Goal: Transaction & Acquisition: Purchase product/service

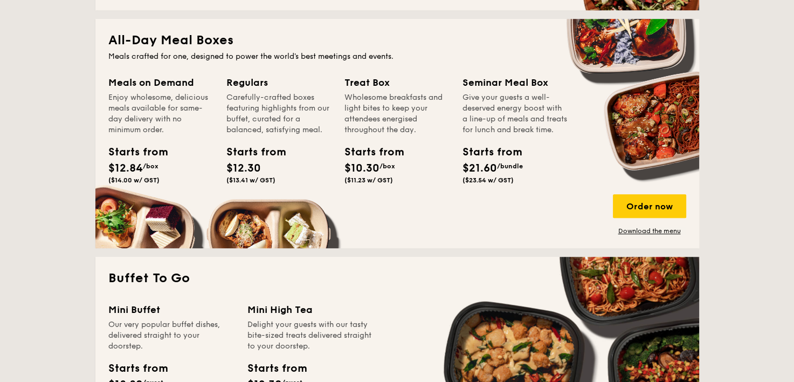
scroll to position [647, 0]
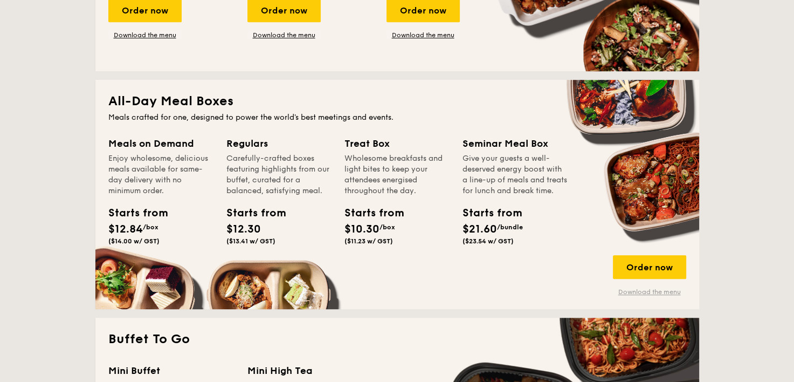
click at [651, 293] on link "Download the menu" at bounding box center [649, 291] width 73 height 9
click at [661, 267] on div "Order now" at bounding box center [649, 267] width 73 height 24
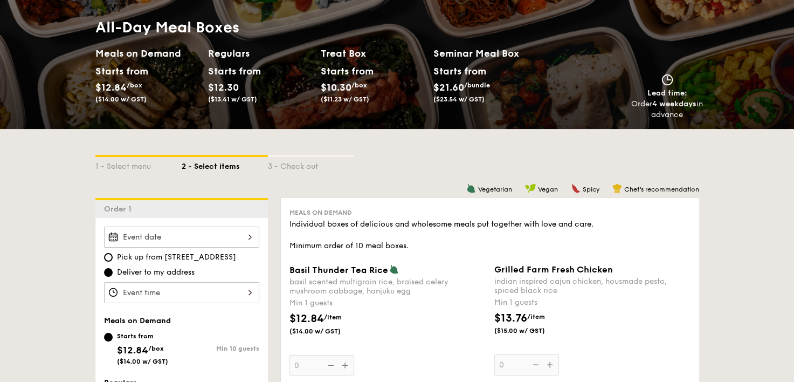
scroll to position [108, 0]
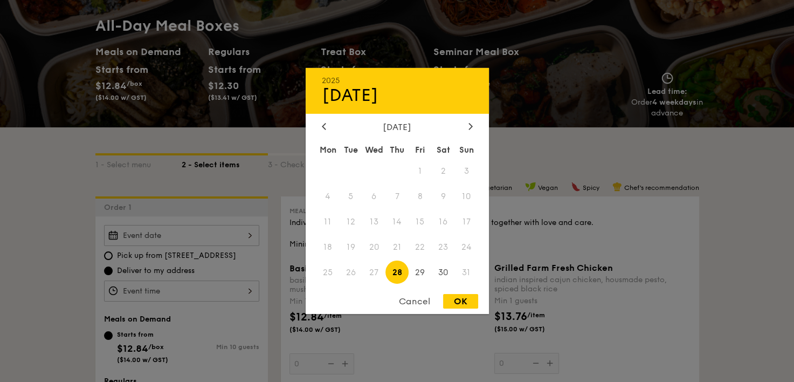
click at [218, 237] on div "2025 Aug 28 August 2025 Mon Tue Wed Thu Fri Sat Sun 1 2 3 4 5 6 7 8 9 10 11 12 …" at bounding box center [181, 235] width 155 height 21
click at [237, 135] on div at bounding box center [397, 191] width 794 height 382
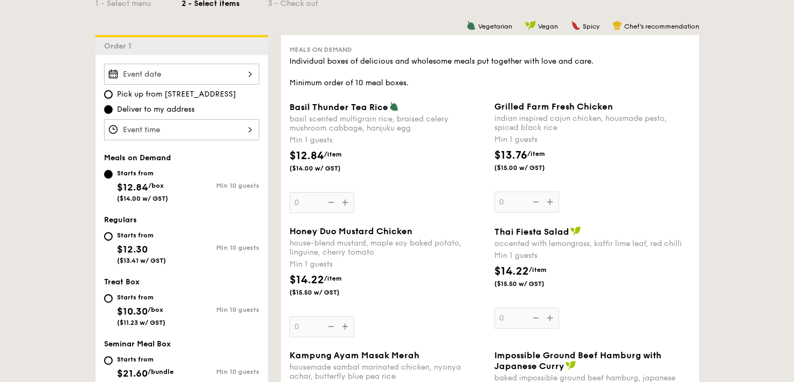
scroll to position [270, 0]
click at [150, 96] on span "Pick up from 5 Burn Road #05-01" at bounding box center [176, 93] width 119 height 11
click at [113, 96] on input "Pick up from 5 Burn Road #05-01" at bounding box center [108, 93] width 9 height 9
radio input "true"
click at [151, 108] on span "Deliver to my address" at bounding box center [156, 108] width 78 height 11
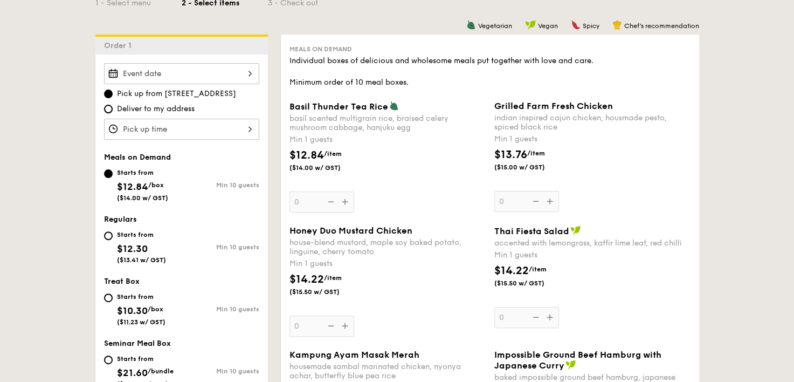
click at [113, 108] on input "Deliver to my address" at bounding box center [108, 109] width 9 height 9
radio input "true"
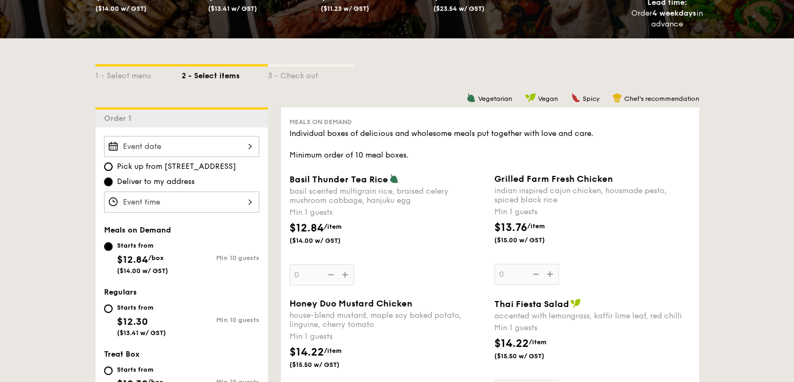
scroll to position [184, 0]
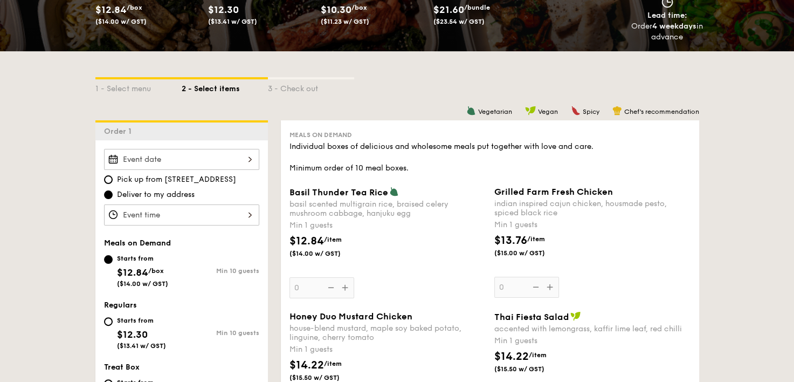
click at [190, 159] on div at bounding box center [181, 159] width 155 height 21
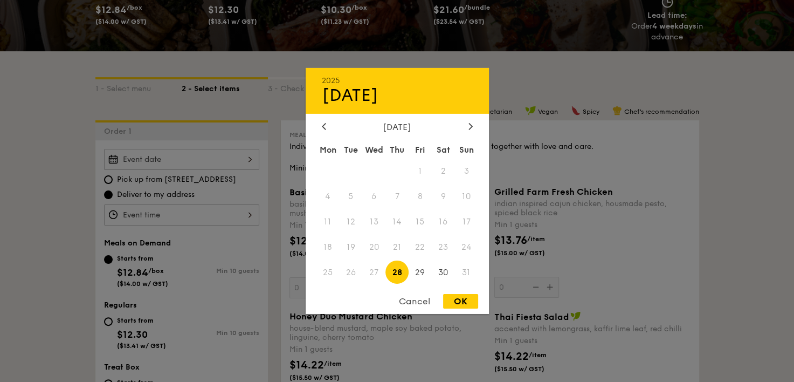
click at [399, 274] on span "28" at bounding box center [396, 271] width 23 height 23
click at [354, 276] on span "26" at bounding box center [350, 271] width 23 height 23
click at [466, 300] on div "OK" at bounding box center [460, 301] width 35 height 15
type input "Aug 28, 2025"
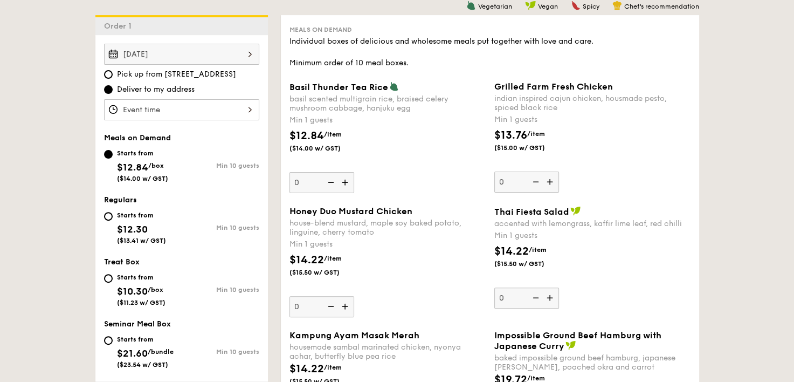
scroll to position [292, 0]
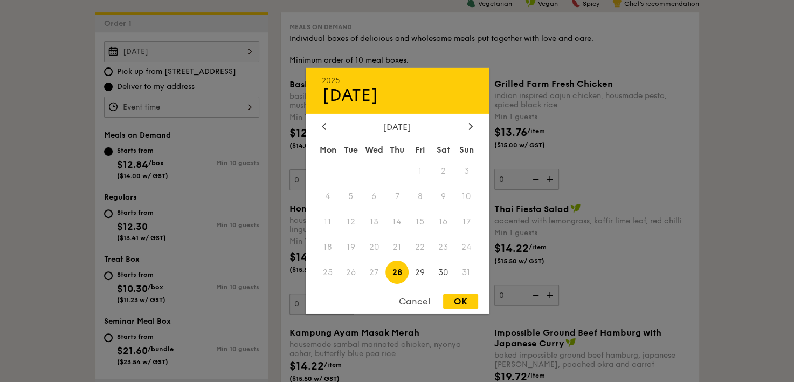
click at [188, 53] on div "Aug 28, 2025 2025 Aug 28 August 2025 Mon Tue Wed Thu Fri Sat Sun 1 2 3 4 5 6 7 …" at bounding box center [181, 51] width 155 height 21
click at [392, 273] on span "28" at bounding box center [396, 271] width 23 height 23
click at [455, 302] on div "OK" at bounding box center [460, 301] width 35 height 15
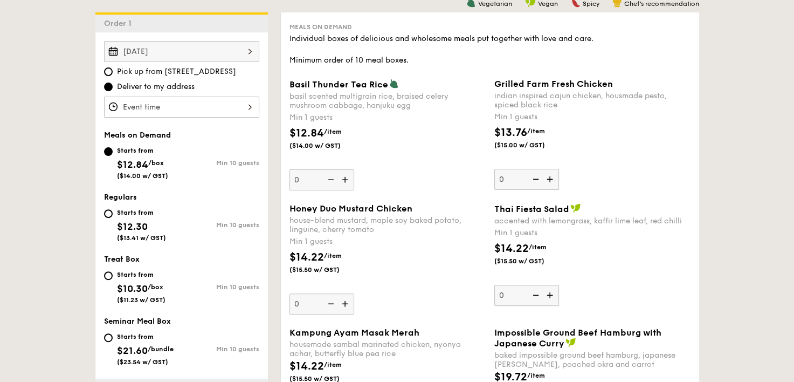
click at [196, 102] on div at bounding box center [181, 106] width 155 height 21
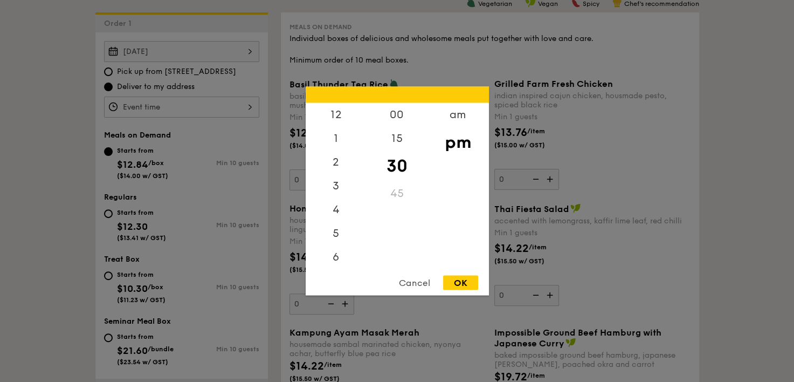
scroll to position [47, 0]
click at [468, 284] on div "OK" at bounding box center [460, 282] width 35 height 15
type input "7:30PM"
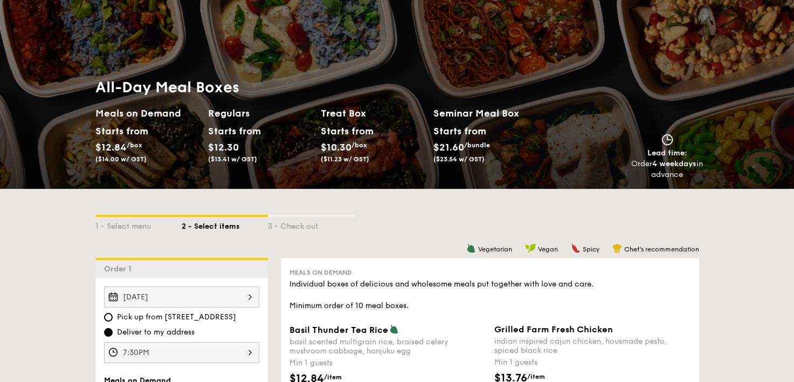
scroll to position [0, 0]
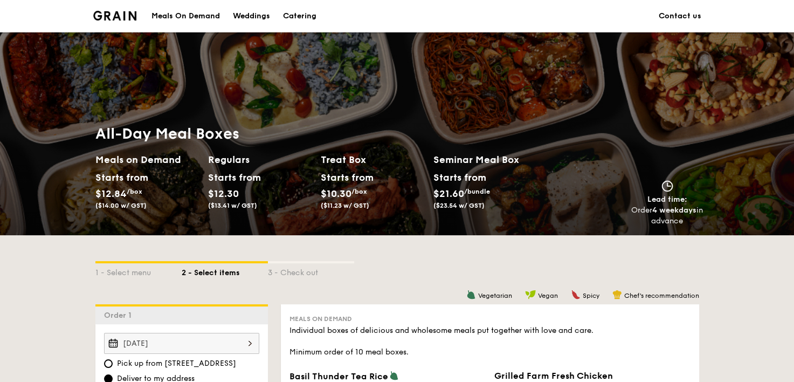
click at [186, 17] on div "Meals On Demand" at bounding box center [185, 16] width 68 height 32
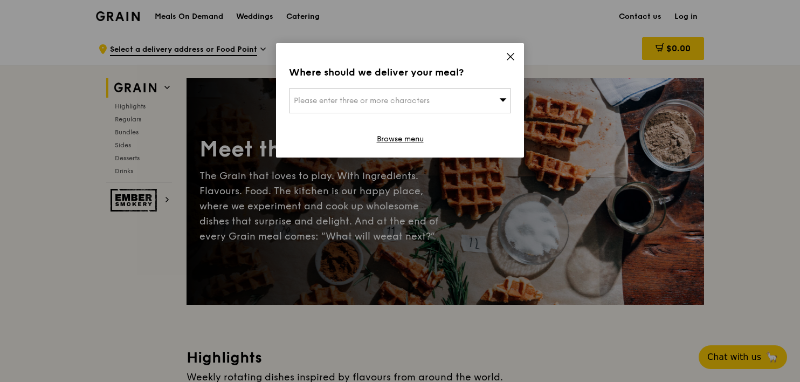
click at [432, 92] on div "Please enter three or more characters" at bounding box center [400, 100] width 222 height 25
click at [426, 99] on input "search" at bounding box center [399, 101] width 221 height 24
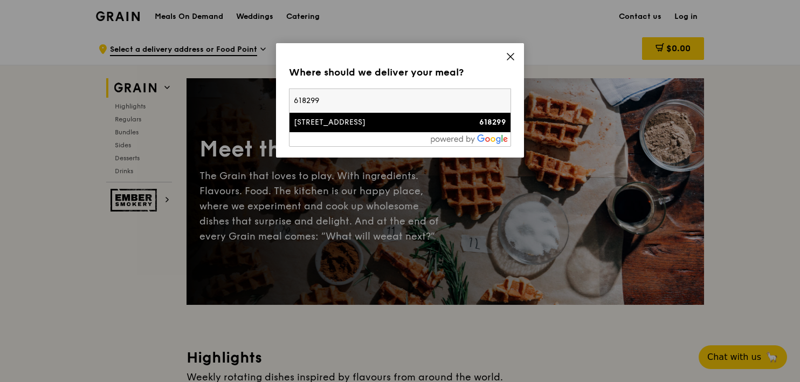
type input "618299"
click at [422, 126] on div "[STREET_ADDRESS]" at bounding box center [374, 122] width 160 height 11
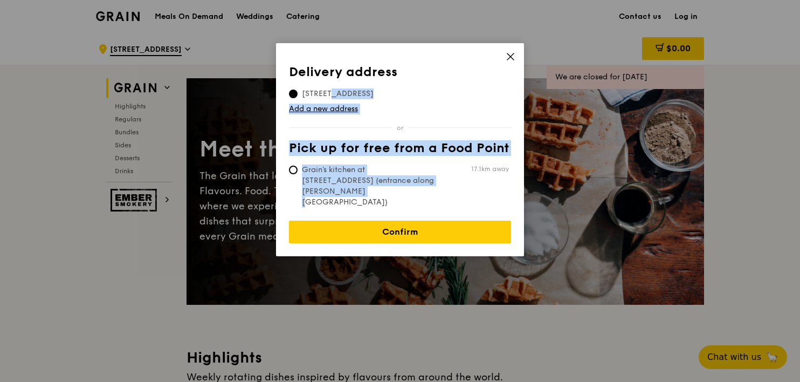
drag, startPoint x: 391, startPoint y: 178, endPoint x: 406, endPoint y: 86, distance: 92.8
click at [406, 86] on div "Delivery address [STREET_ADDRESS] Add a new address Pick up for free from a Foo…" at bounding box center [400, 136] width 222 height 143
drag, startPoint x: 406, startPoint y: 86, endPoint x: 392, endPoint y: 95, distance: 16.0
click at [386, 95] on span "[STREET_ADDRESS]" at bounding box center [338, 93] width 98 height 11
click at [298, 95] on input "[STREET_ADDRESS]" at bounding box center [293, 93] width 9 height 9
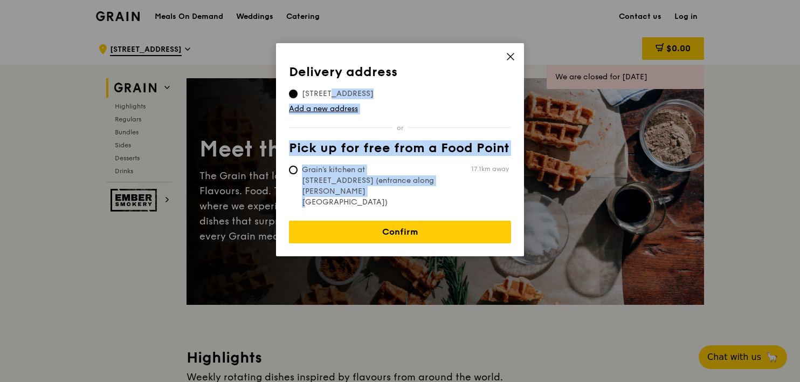
click at [295, 92] on input "[STREET_ADDRESS]" at bounding box center [293, 93] width 9 height 9
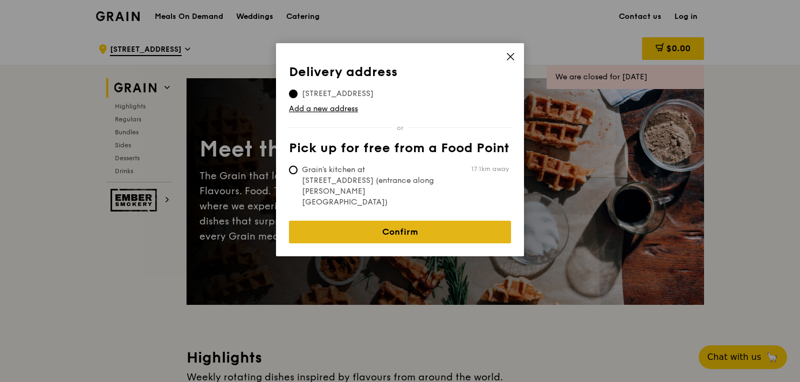
click at [405, 220] on link "Confirm" at bounding box center [400, 231] width 222 height 23
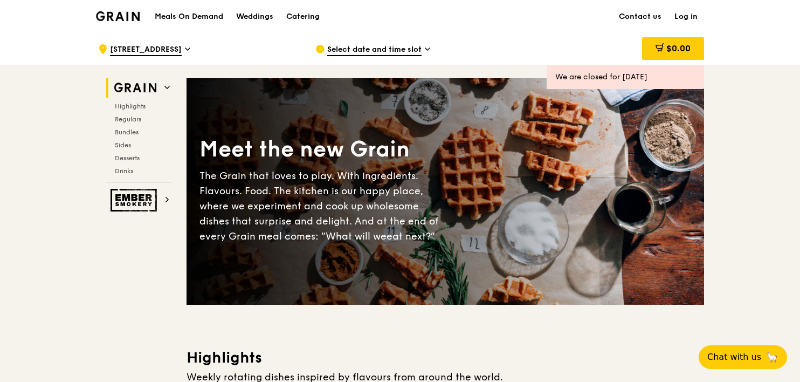
click at [371, 51] on span "Select date and time slot" at bounding box center [374, 50] width 94 height 12
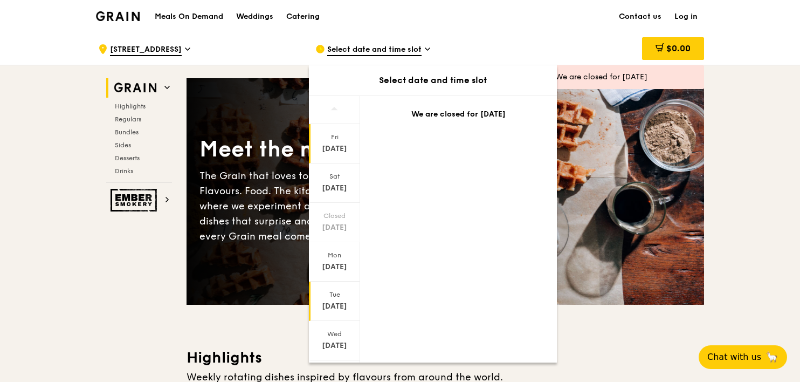
click at [340, 310] on div "[DATE]" at bounding box center [334, 300] width 51 height 39
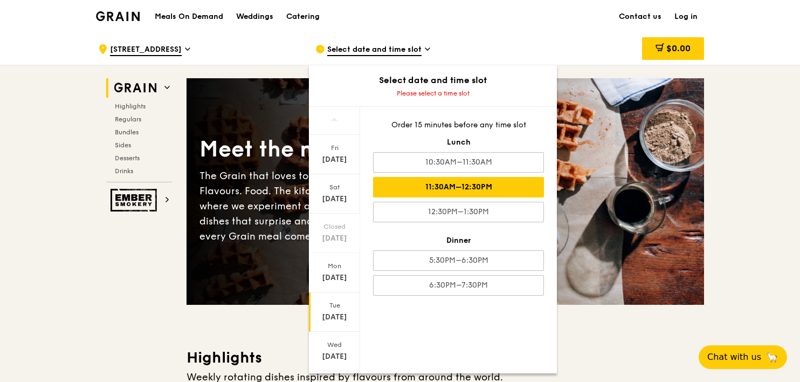
click at [505, 187] on div "11:30AM–12:30PM" at bounding box center [458, 187] width 171 height 20
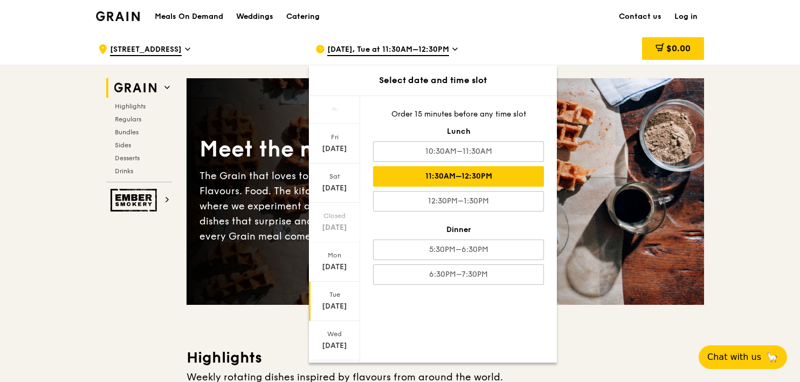
click at [506, 34] on div "[DATE], Tue at 11:30AM–12:30PM" at bounding box center [415, 49] width 200 height 32
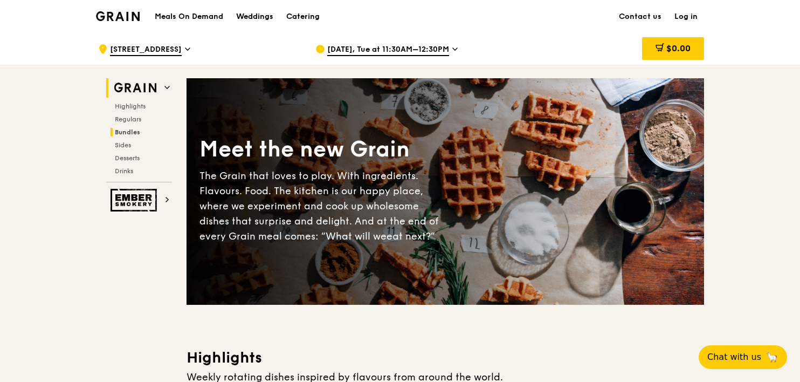
click at [135, 132] on span "Bundles" at bounding box center [127, 132] width 25 height 8
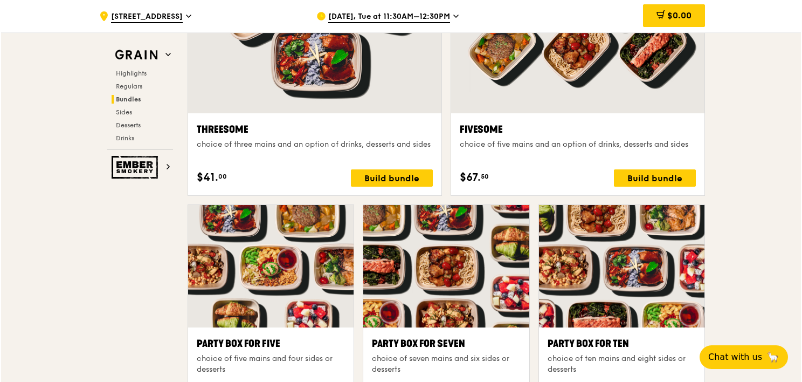
scroll to position [2037, 0]
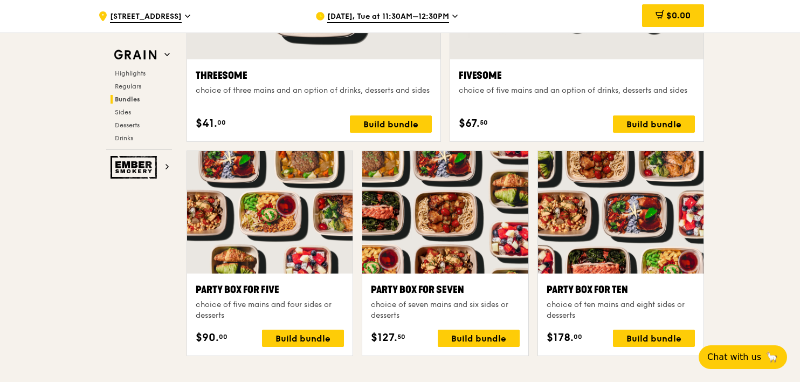
click at [646, 243] on div at bounding box center [620, 212] width 165 height 122
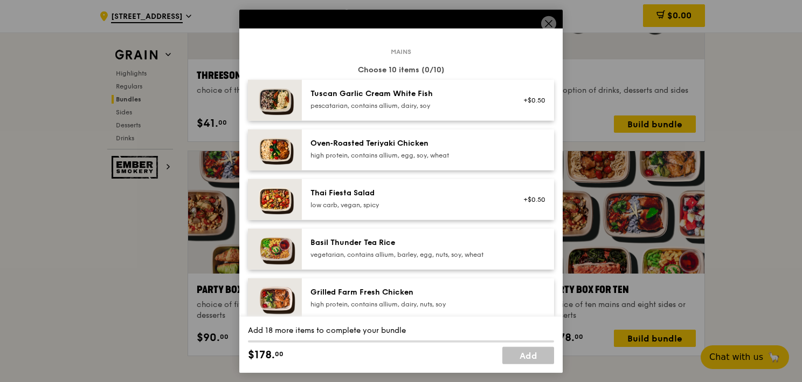
scroll to position [54, 0]
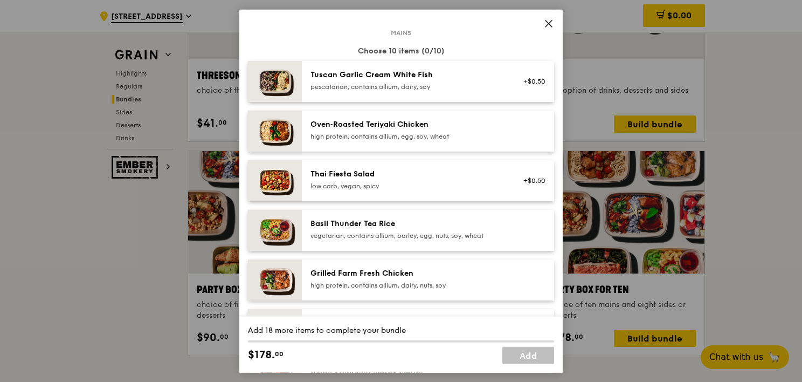
click at [384, 284] on div "high protein, contains allium, dairy, nuts, soy" at bounding box center [407, 285] width 194 height 9
click at [410, 283] on div "high protein, contains allium, dairy, nuts, soy" at bounding box center [407, 285] width 194 height 9
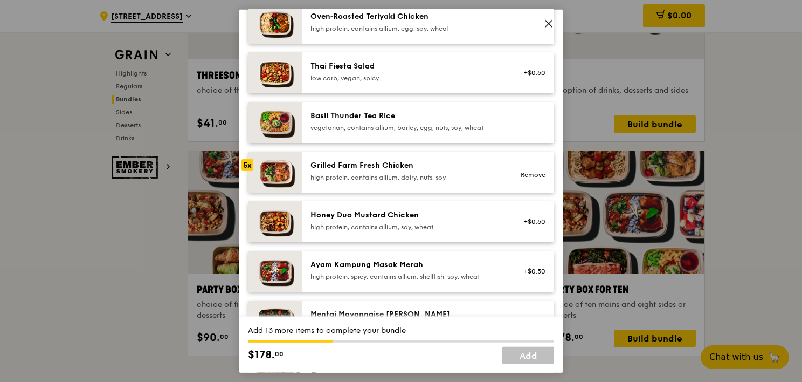
scroll to position [108, 0]
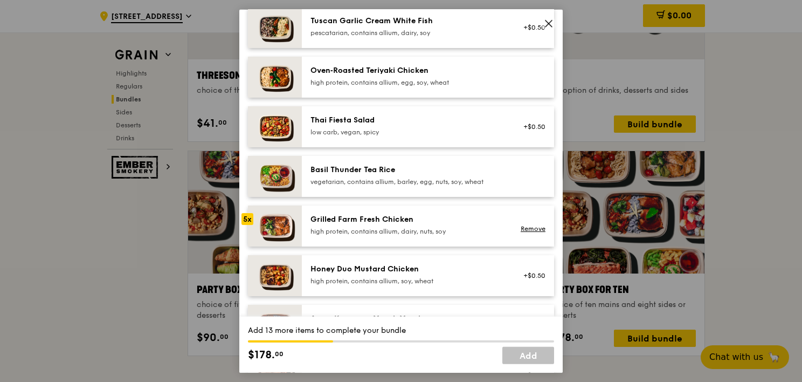
click at [399, 286] on div "Honey Duo Mustard Chicken high protein, contains allium, soy, wheat" at bounding box center [407, 276] width 206 height 24
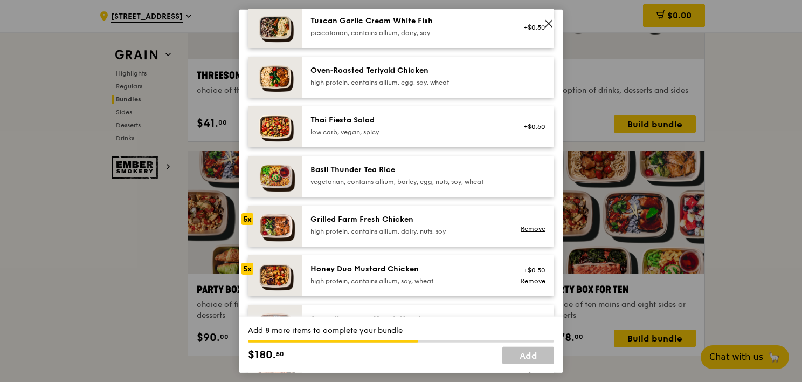
click at [399, 286] on div "Honey Duo Mustard Chicken high protein, contains allium, soy, wheat" at bounding box center [407, 276] width 206 height 24
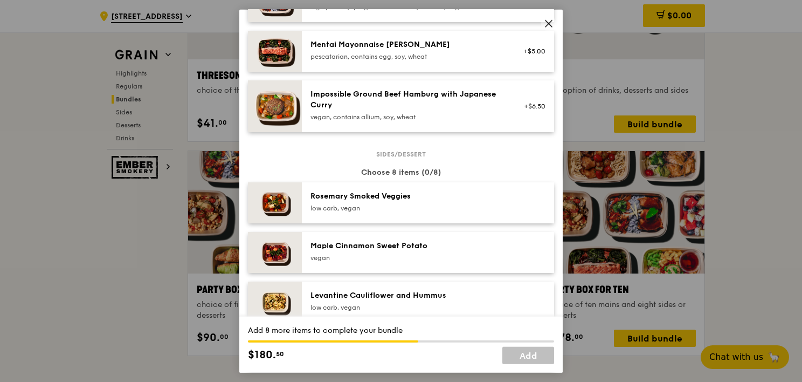
scroll to position [485, 0]
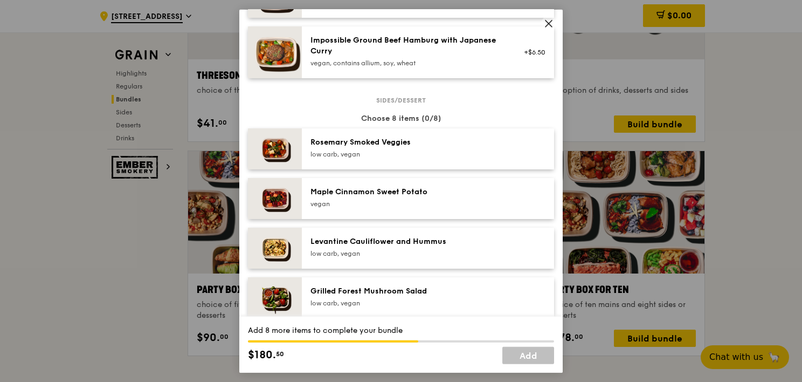
click at [446, 207] on div "vegan" at bounding box center [407, 203] width 194 height 9
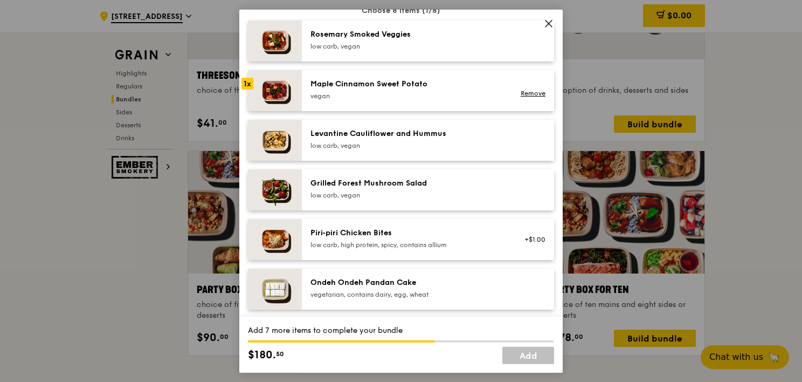
scroll to position [647, 0]
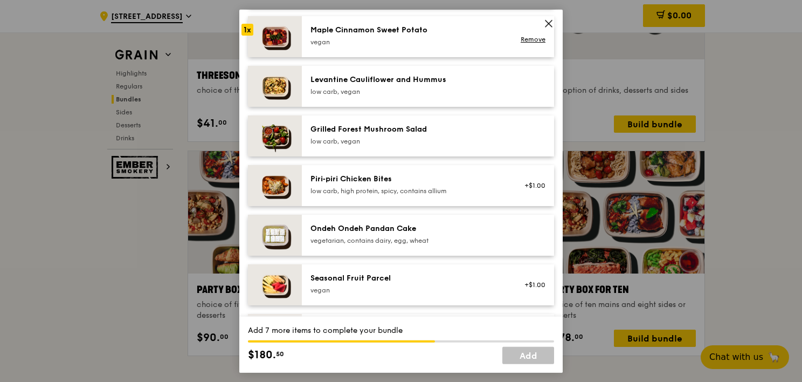
click at [438, 235] on div "Ondeh Ondeh Pandan Cake vegetarian, contains dairy, egg, wheat" at bounding box center [407, 234] width 194 height 22
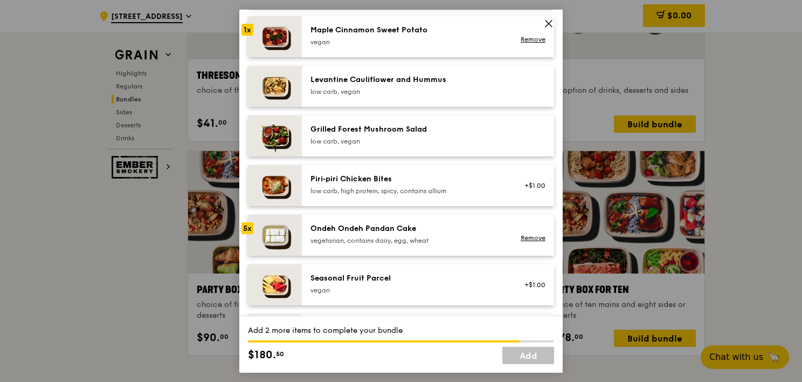
click at [441, 185] on div "Piri‑piri Chicken Bites low carb, high protein, spicy, contains allium" at bounding box center [407, 185] width 194 height 22
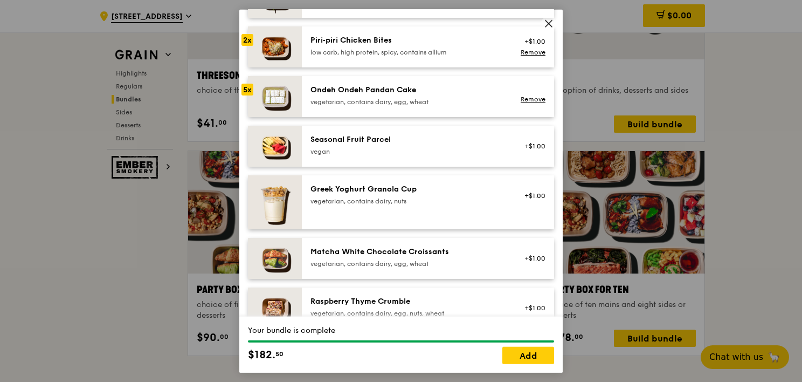
scroll to position [809, 0]
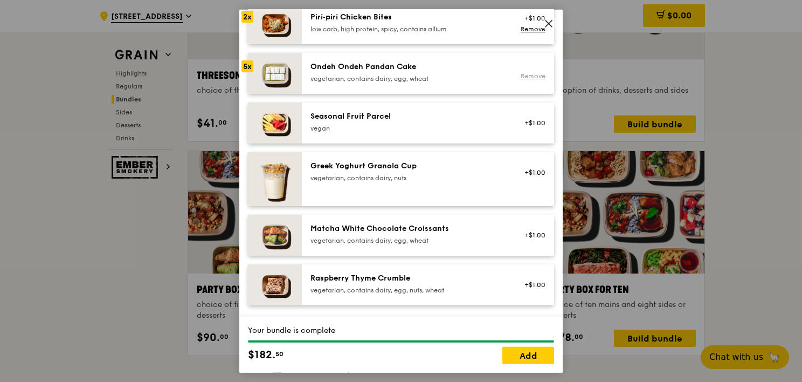
click at [526, 77] on link "Remove" at bounding box center [533, 76] width 25 height 8
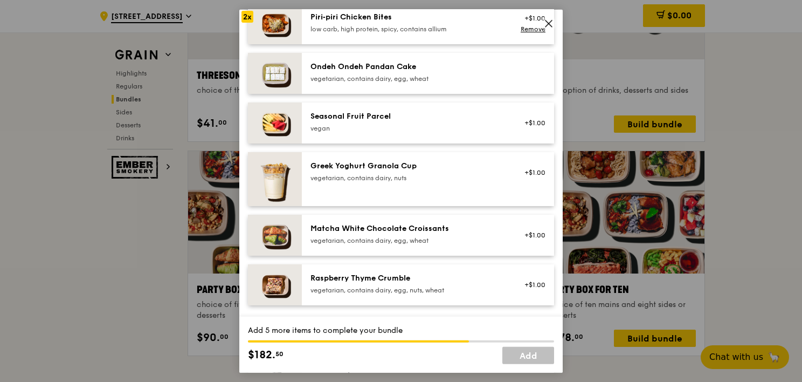
click at [459, 80] on div "vegetarian, contains dairy, egg, wheat" at bounding box center [407, 78] width 194 height 9
click at [451, 282] on div "Raspberry Thyme Crumble" at bounding box center [407, 278] width 194 height 11
click at [455, 233] on div "Matcha White Chocolate Croissants" at bounding box center [407, 228] width 194 height 11
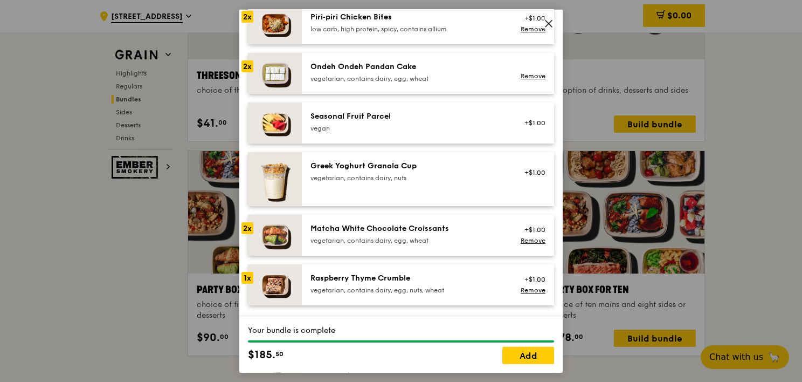
click at [447, 287] on div "vegetarian, contains dairy, egg, nuts, wheat" at bounding box center [407, 290] width 194 height 9
click at [526, 28] on link "Remove" at bounding box center [533, 29] width 25 height 8
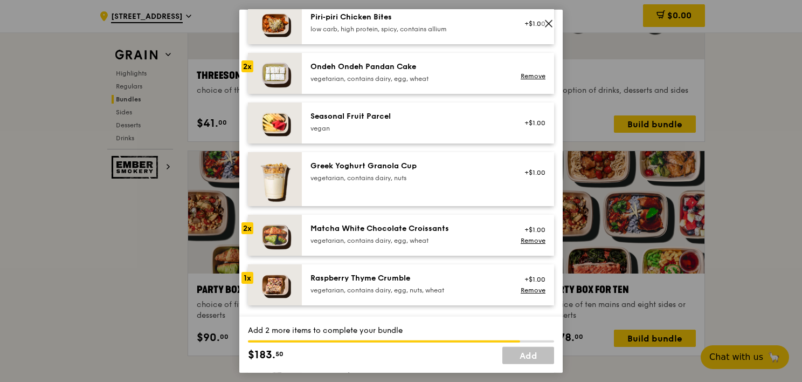
click at [437, 289] on div "vegetarian, contains dairy, egg, nuts, wheat" at bounding box center [407, 290] width 194 height 9
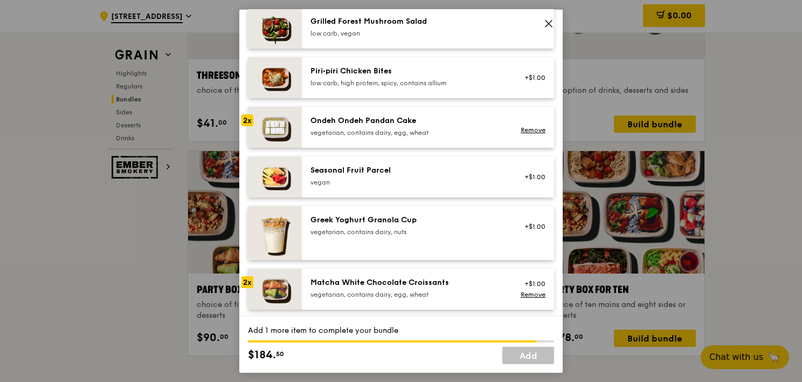
click at [419, 73] on div "Piri‑piri Chicken Bites" at bounding box center [407, 71] width 194 height 11
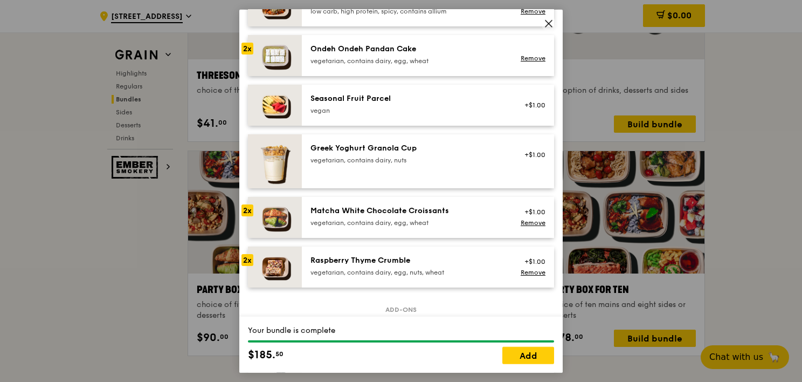
scroll to position [809, 0]
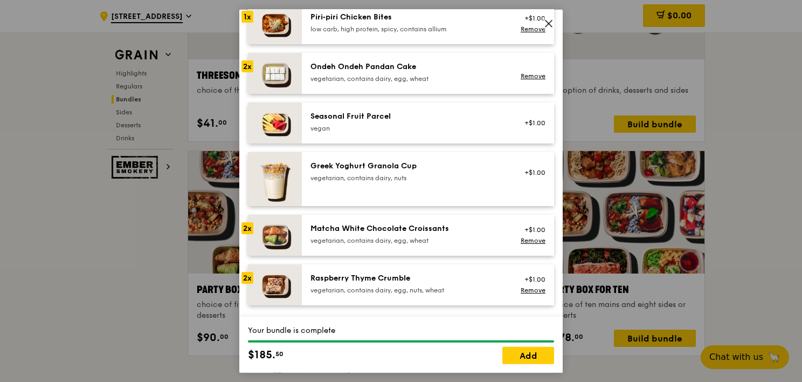
click at [458, 246] on div "Matcha White Chocolate Croissants vegetarian, contains dairy, egg, wheat" at bounding box center [407, 235] width 206 height 24
click at [528, 239] on link "Remove" at bounding box center [533, 241] width 25 height 8
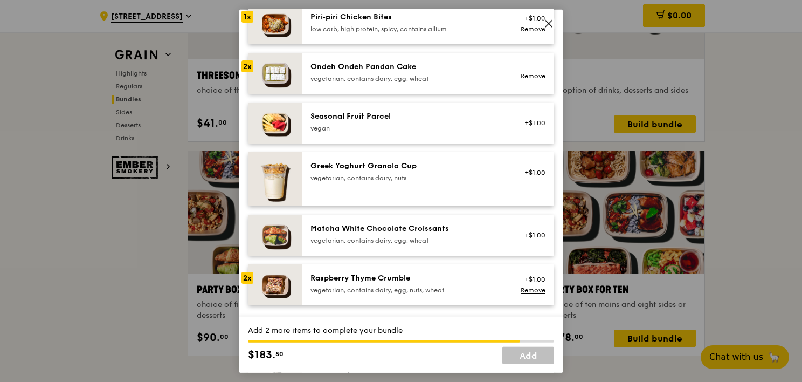
click at [510, 124] on div "+$1.00" at bounding box center [531, 123] width 42 height 24
click at [510, 124] on div "+$1.00 Remove" at bounding box center [531, 123] width 42 height 24
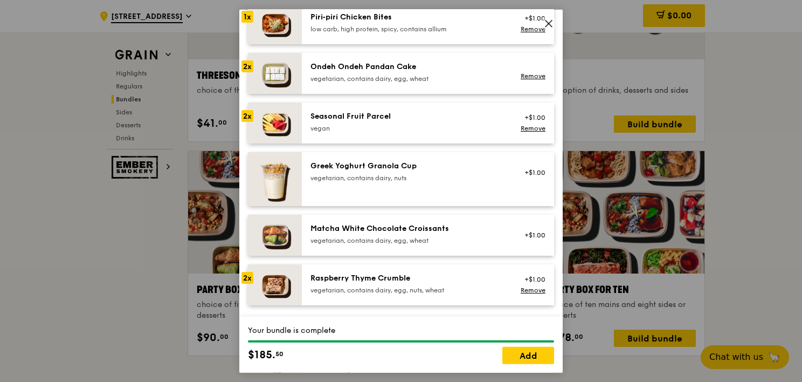
click at [510, 124] on div "+$1.00 Remove" at bounding box center [531, 123] width 42 height 24
click at [530, 290] on link "Remove" at bounding box center [533, 290] width 25 height 8
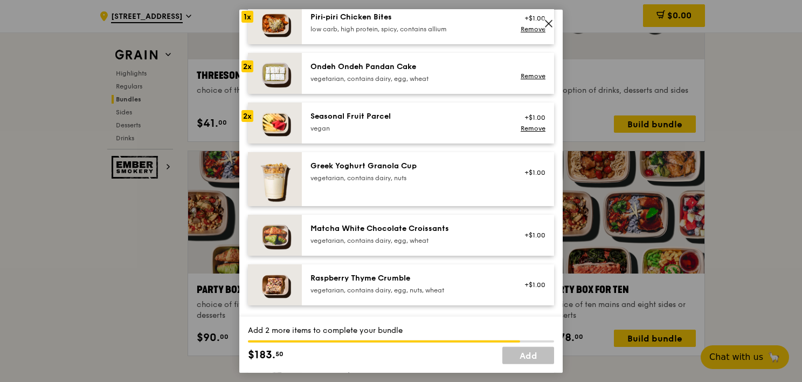
click at [467, 119] on div "Seasonal Fruit Parcel" at bounding box center [407, 116] width 194 height 11
click at [426, 78] on div "vegetarian, contains dairy, egg, wheat" at bounding box center [407, 78] width 194 height 9
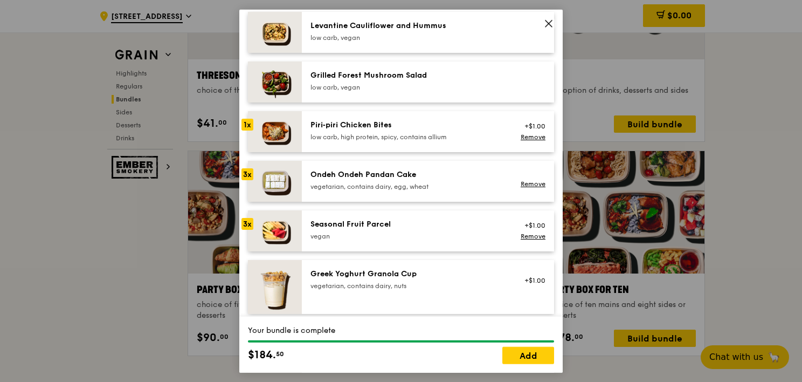
scroll to position [647, 0]
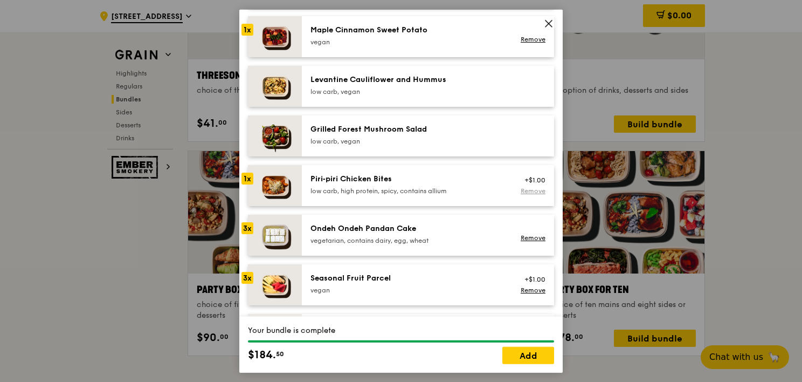
click at [527, 191] on link "Remove" at bounding box center [533, 191] width 25 height 8
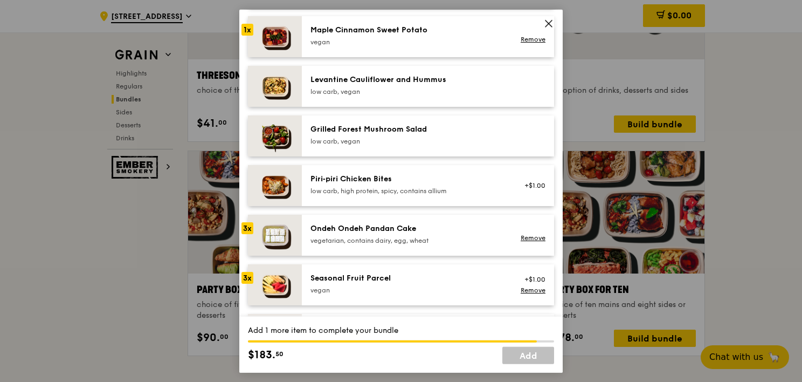
click at [527, 191] on div "+$1.00" at bounding box center [531, 186] width 42 height 24
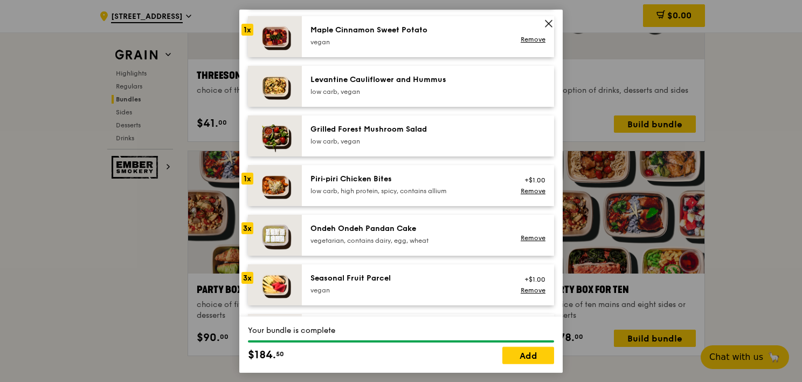
click at [527, 191] on link "Remove" at bounding box center [533, 191] width 25 height 8
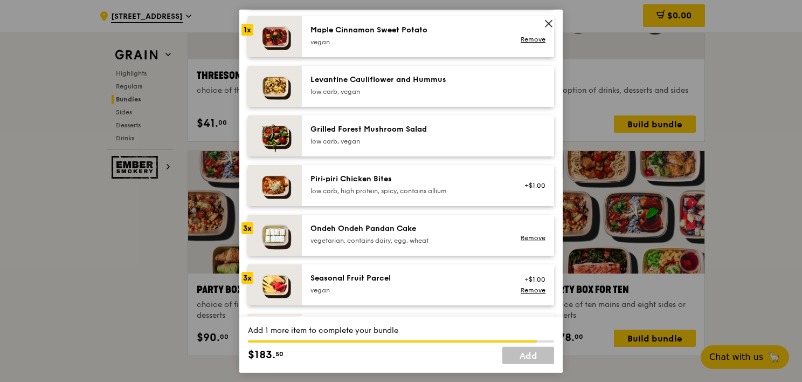
click at [527, 191] on div "+$1.00" at bounding box center [531, 186] width 42 height 24
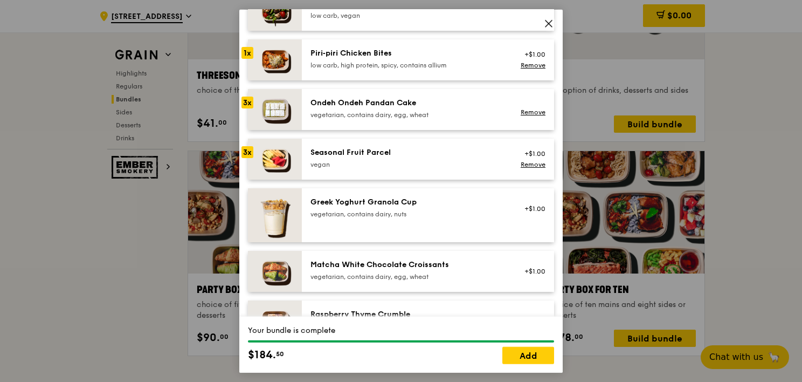
scroll to position [755, 0]
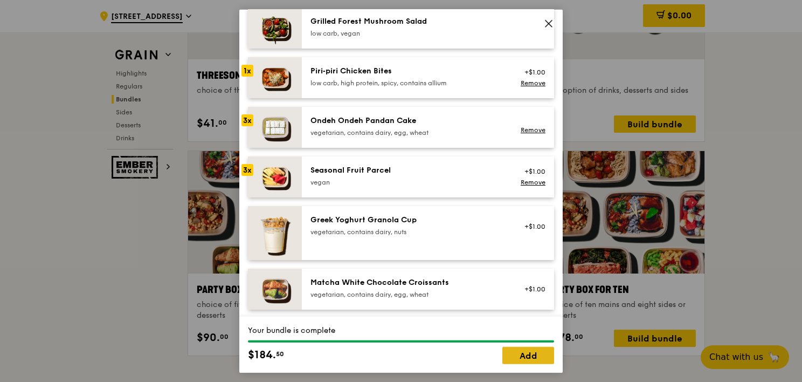
click at [526, 348] on link "Add" at bounding box center [528, 354] width 52 height 17
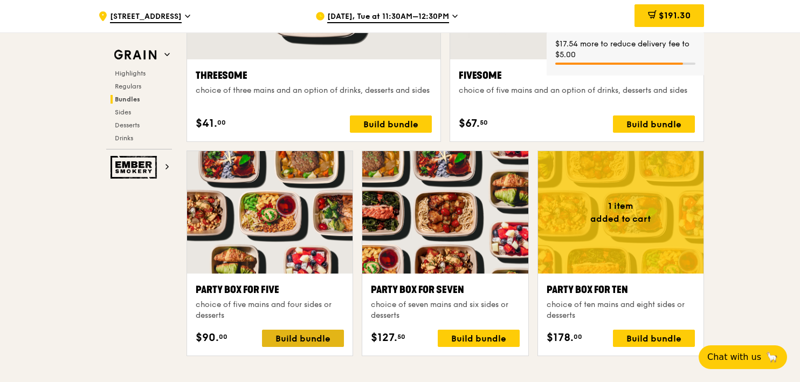
click at [317, 337] on div "Build bundle" at bounding box center [303, 337] width 82 height 17
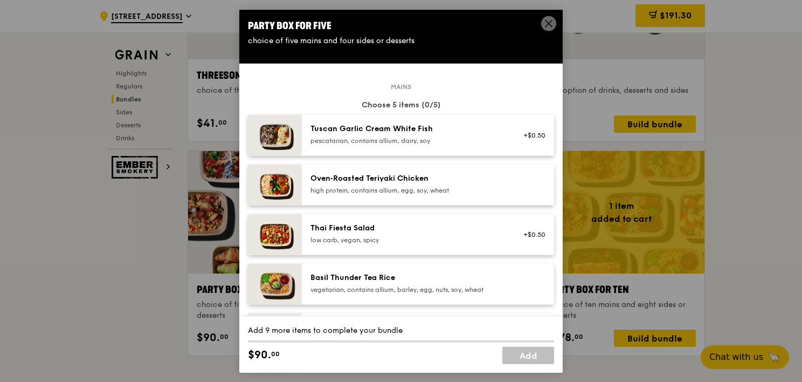
click at [362, 244] on div "Thai Fiesta Salad low carb, vegan, spicy" at bounding box center [407, 235] width 206 height 24
click at [412, 130] on div "Tuscan Garlic Cream White Fish" at bounding box center [407, 128] width 194 height 11
click at [420, 134] on div "Tuscan Garlic Cream White Fish pescatarian, contains allium, dairy, soy" at bounding box center [407, 134] width 194 height 22
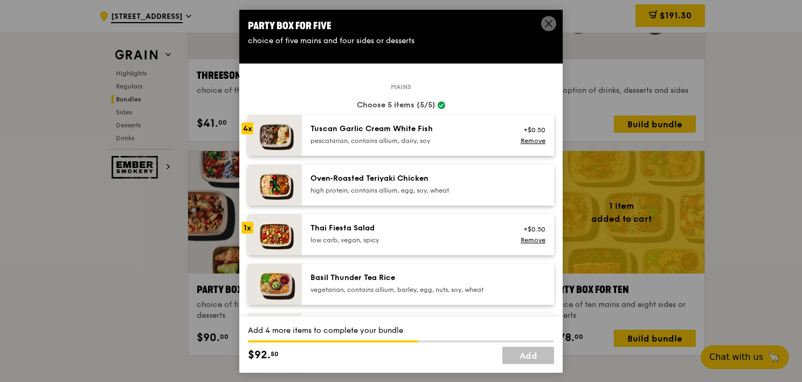
click at [420, 134] on div "Tuscan Garlic Cream White Fish pescatarian, contains allium, dairy, soy" at bounding box center [407, 134] width 194 height 22
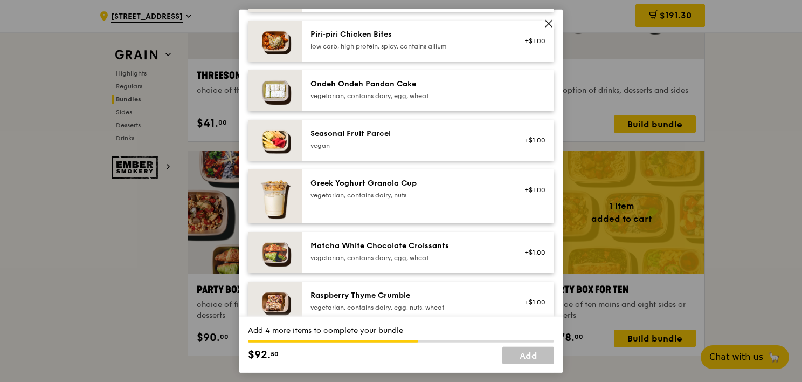
scroll to position [809, 0]
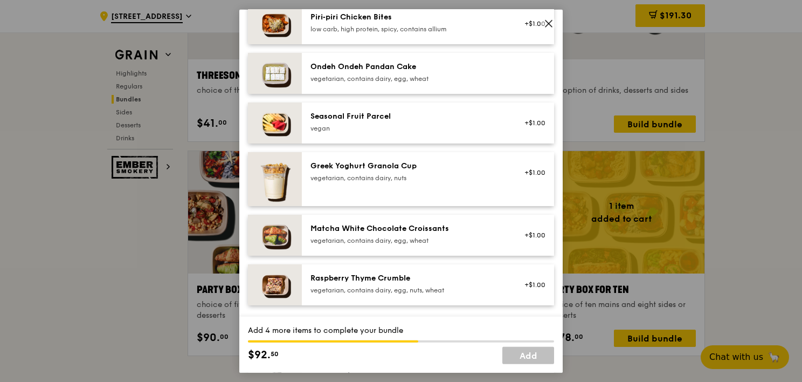
click at [470, 286] on div "vegetarian, contains dairy, egg, nuts, wheat" at bounding box center [407, 290] width 194 height 9
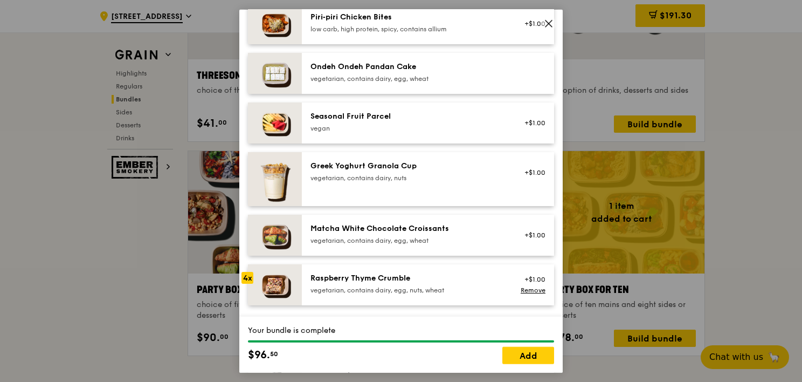
click at [470, 286] on div "vegetarian, contains dairy, egg, nuts, wheat" at bounding box center [407, 290] width 194 height 9
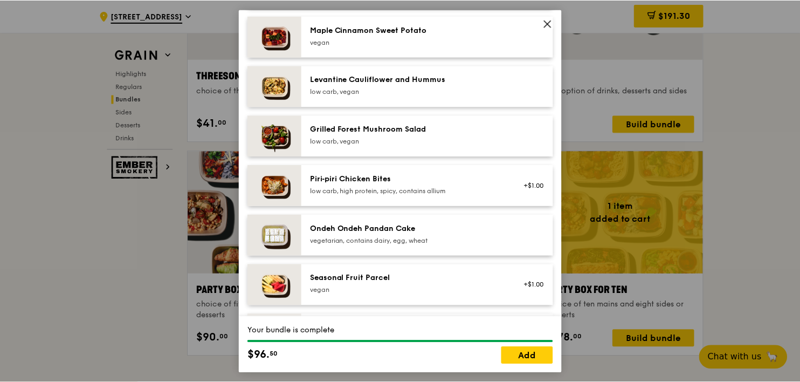
scroll to position [539, 0]
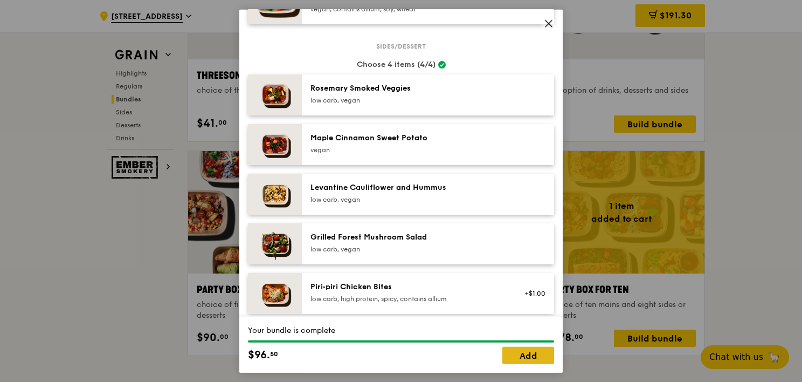
click at [530, 353] on link "Add" at bounding box center [528, 354] width 52 height 17
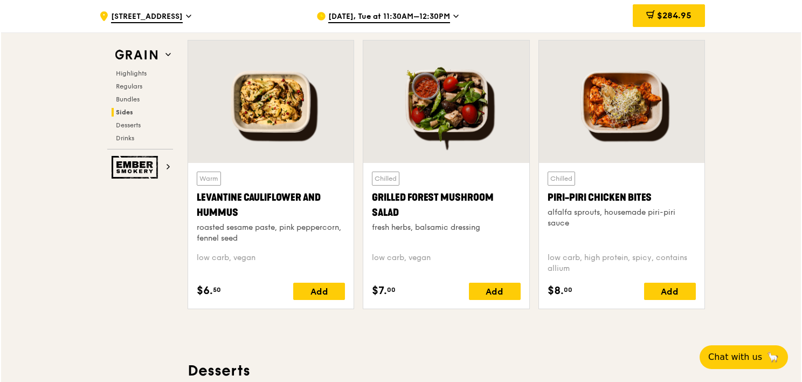
scroll to position [2738, 0]
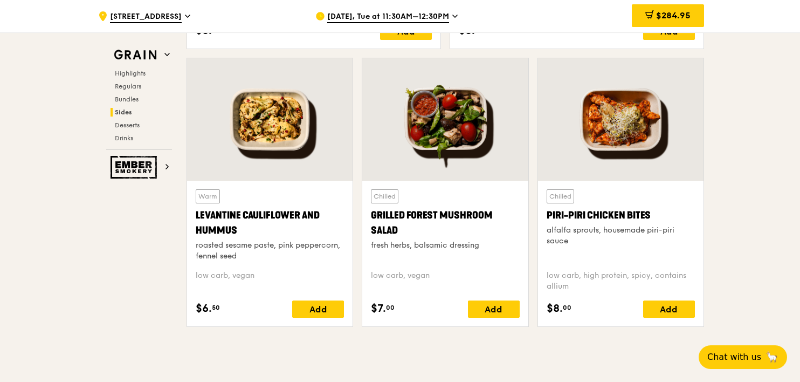
click at [630, 127] on div at bounding box center [620, 119] width 165 height 122
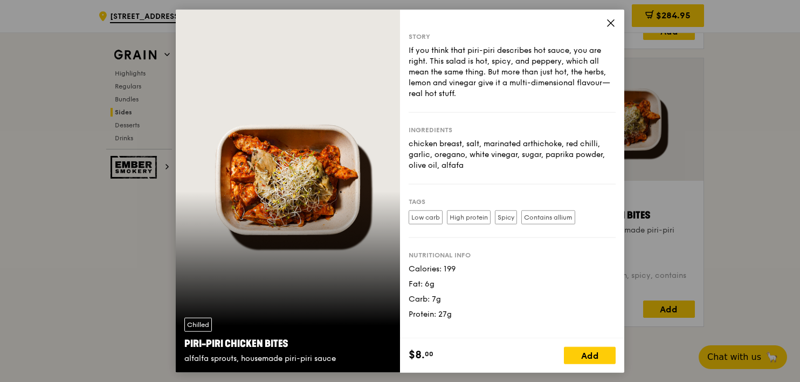
click at [611, 26] on icon at bounding box center [611, 23] width 10 height 10
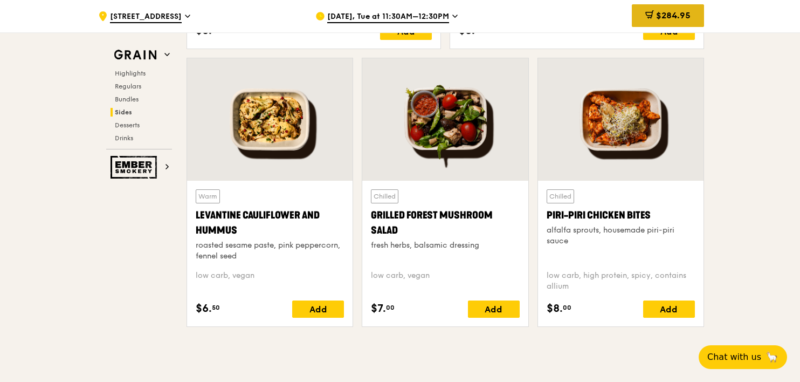
click at [679, 16] on span "$284.95" at bounding box center [673, 15] width 34 height 10
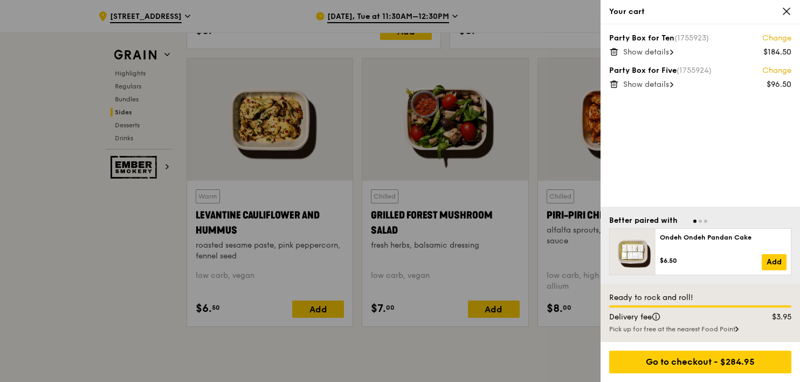
click at [779, 71] on link "Change" at bounding box center [776, 70] width 29 height 11
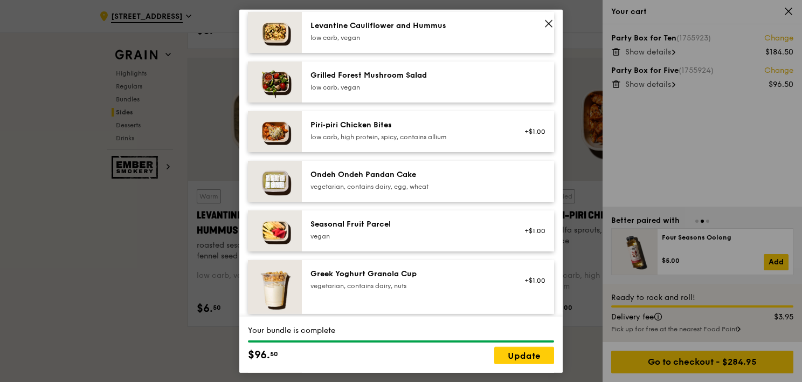
scroll to position [862, 0]
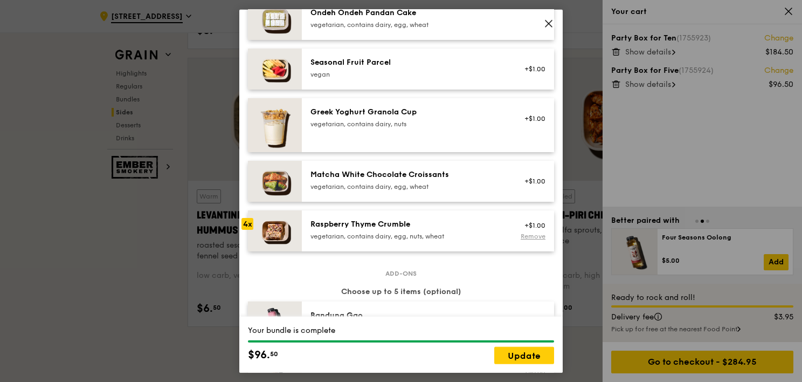
click at [529, 238] on link "Remove" at bounding box center [533, 236] width 25 height 8
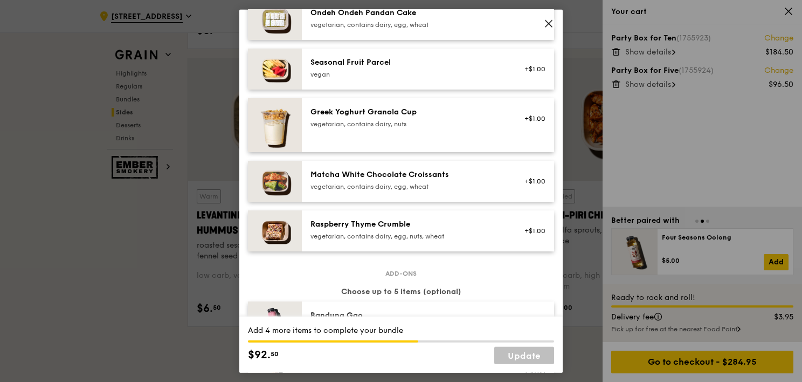
click at [472, 236] on div "vegetarian, contains dairy, egg, nuts, wheat" at bounding box center [407, 236] width 194 height 9
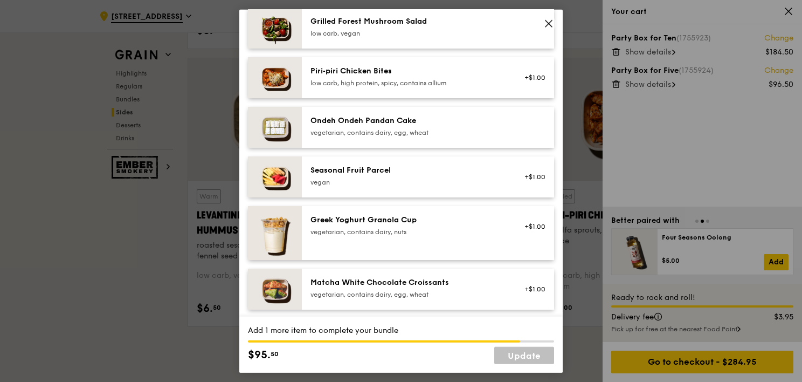
scroll to position [701, 0]
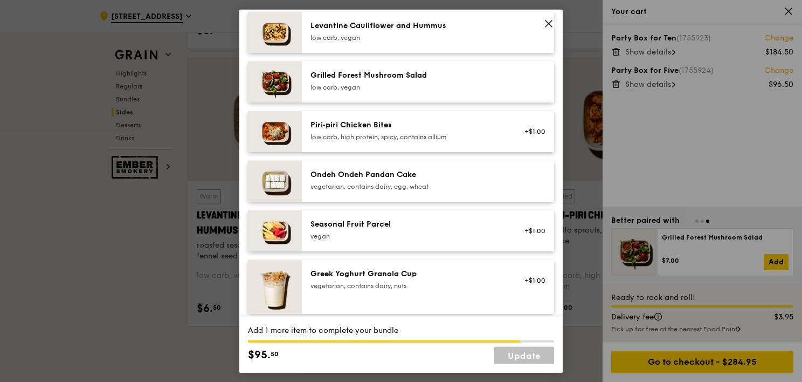
click at [448, 93] on div "Grilled Forest Mushroom Salad low carb, vegan" at bounding box center [407, 82] width 206 height 24
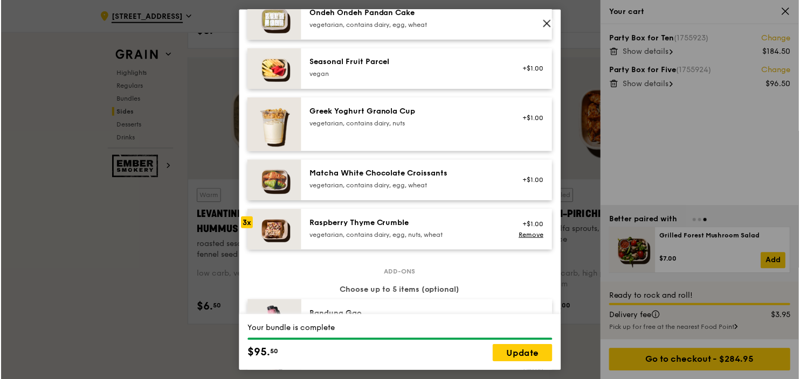
scroll to position [916, 0]
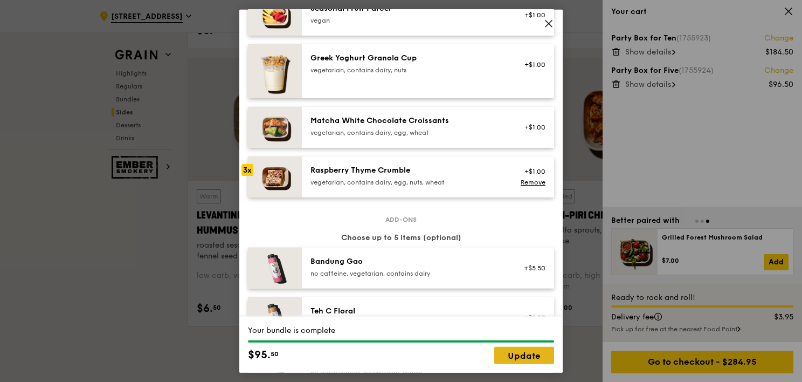
click at [521, 358] on link "Update" at bounding box center [524, 354] width 60 height 17
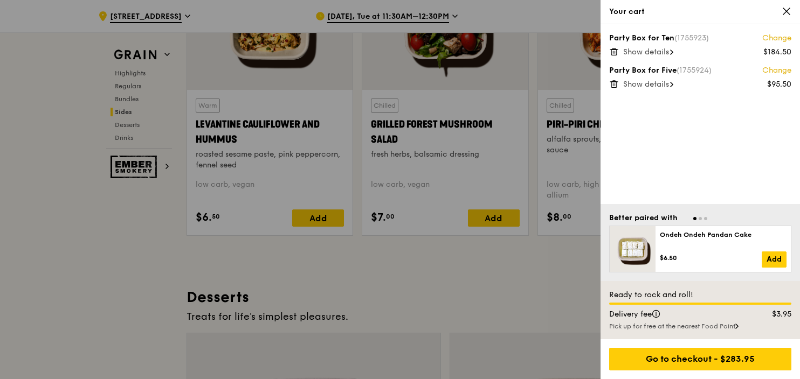
scroll to position [2846, 0]
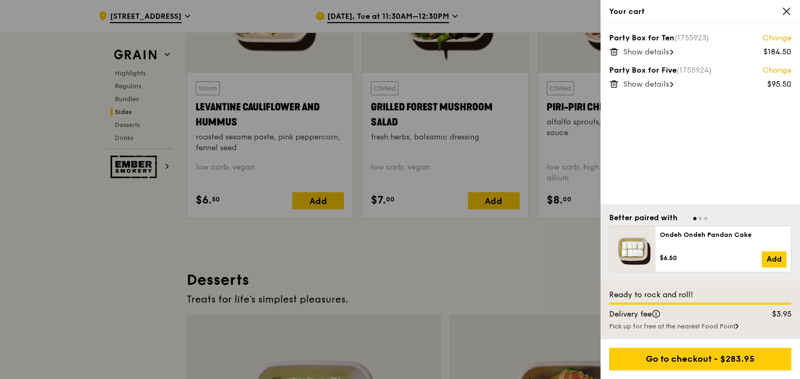
click at [639, 91] on div "Party Box for Ten (1755923) Change $184.50 Show details Party Box for Five (175…" at bounding box center [699, 114] width 199 height 180
click at [639, 87] on span "Show details" at bounding box center [646, 84] width 46 height 9
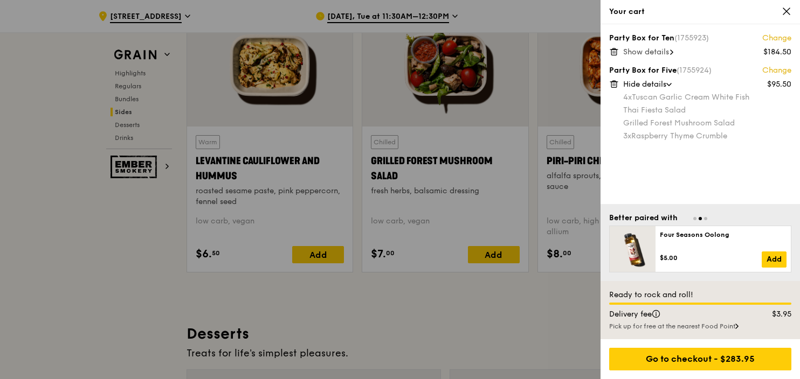
click at [475, 205] on div at bounding box center [400, 189] width 800 height 379
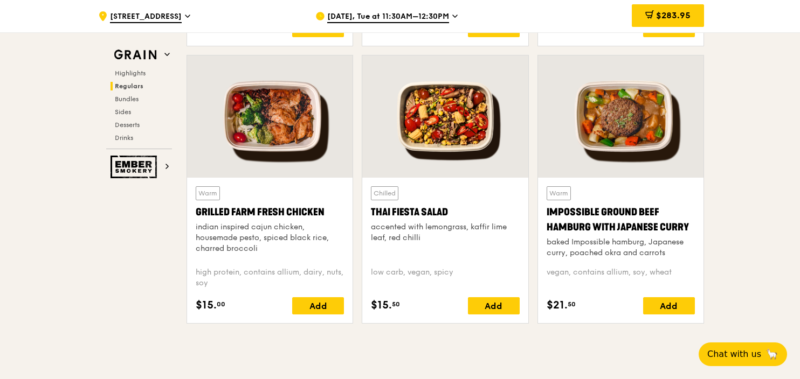
scroll to position [1121, 0]
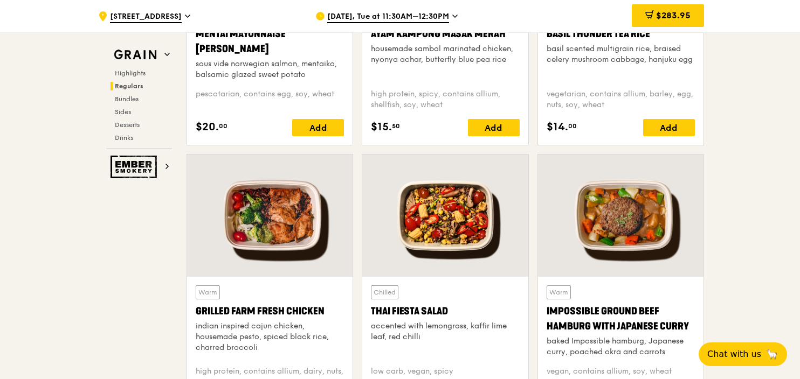
click at [484, 218] on div at bounding box center [444, 216] width 165 height 122
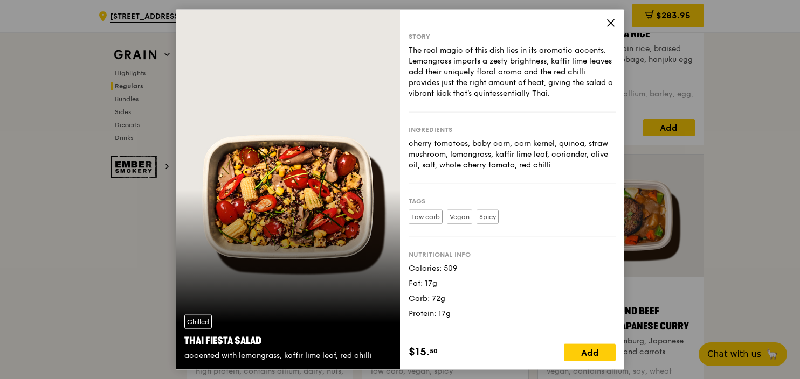
click at [614, 23] on icon at bounding box center [611, 23] width 10 height 10
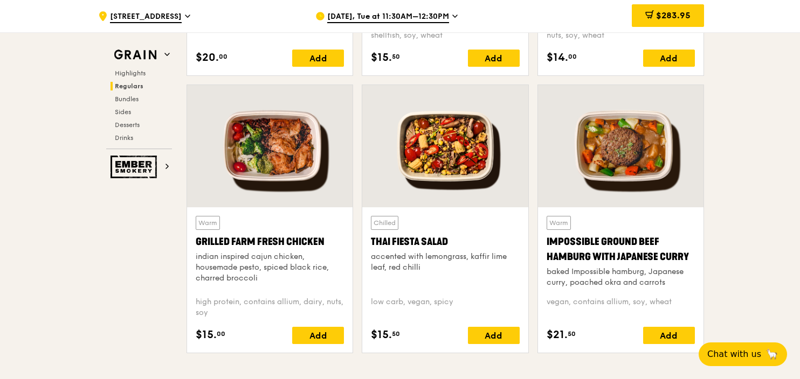
scroll to position [1175, 0]
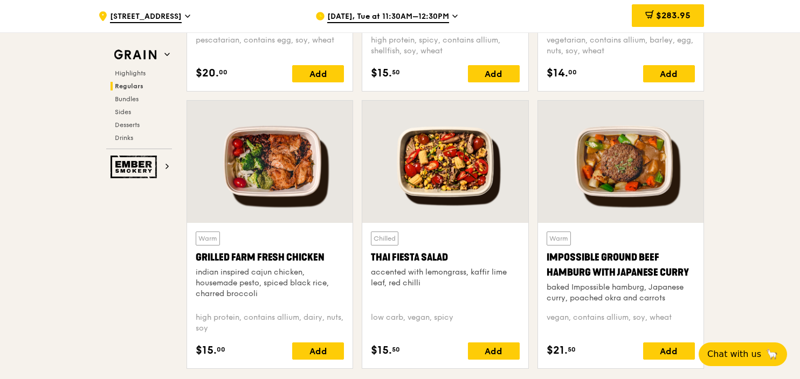
click at [280, 179] on div at bounding box center [269, 162] width 165 height 122
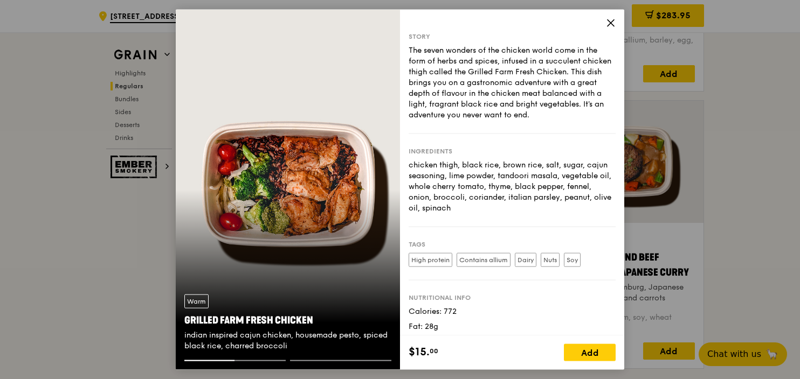
click at [609, 25] on icon at bounding box center [610, 23] width 6 height 6
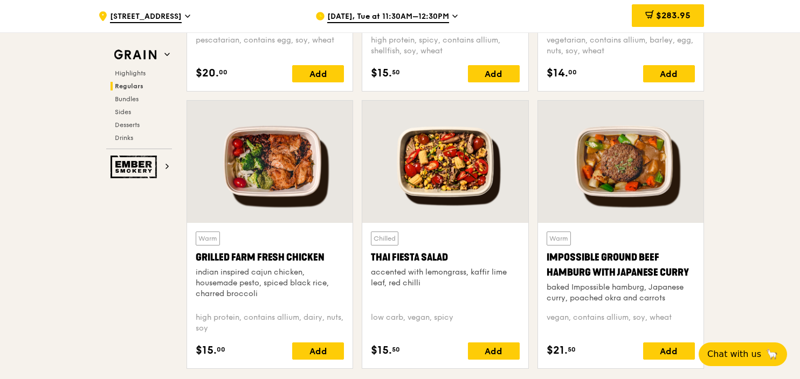
click at [444, 162] on div at bounding box center [444, 162] width 165 height 122
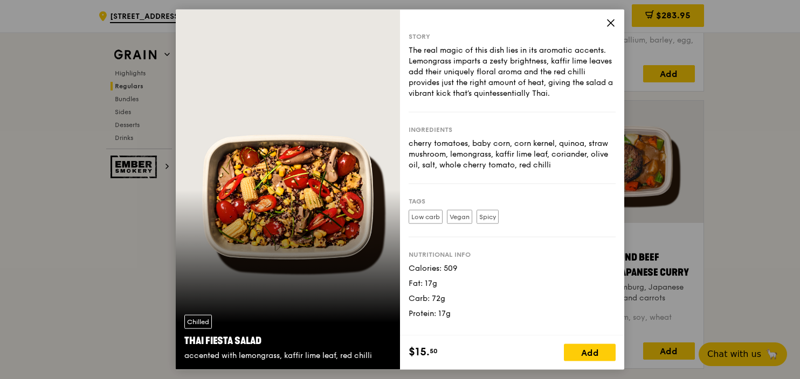
click at [611, 22] on icon at bounding box center [611, 23] width 10 height 10
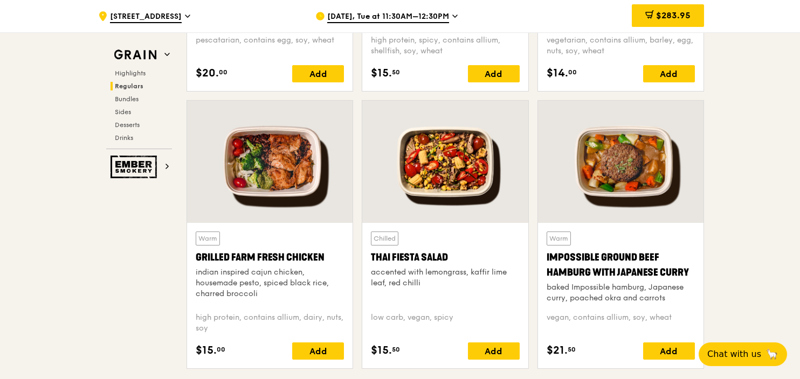
click at [671, 163] on div at bounding box center [620, 162] width 165 height 122
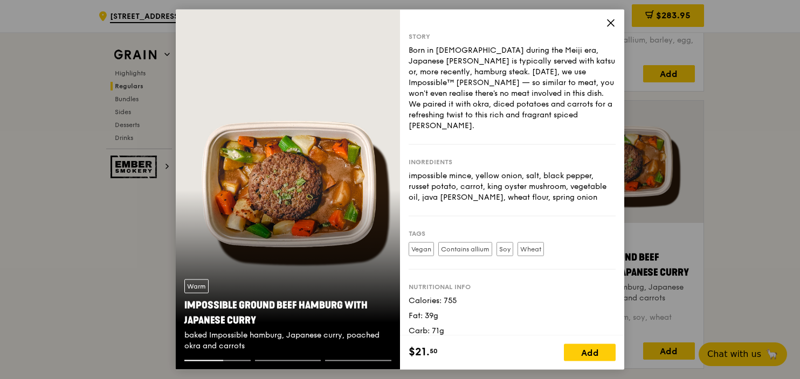
click at [615, 21] on icon at bounding box center [611, 23] width 10 height 10
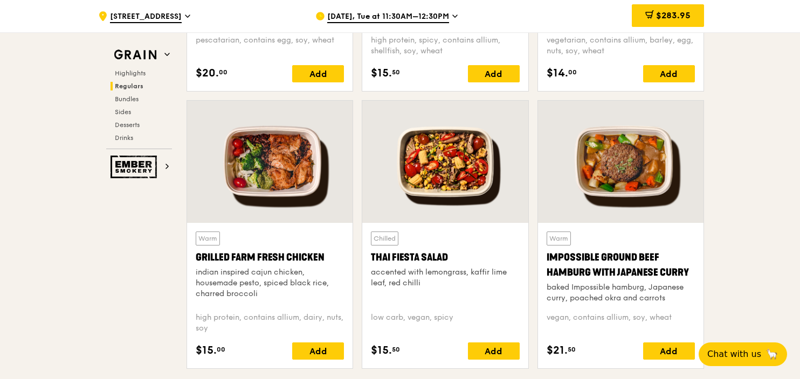
click at [307, 147] on div at bounding box center [269, 162] width 165 height 122
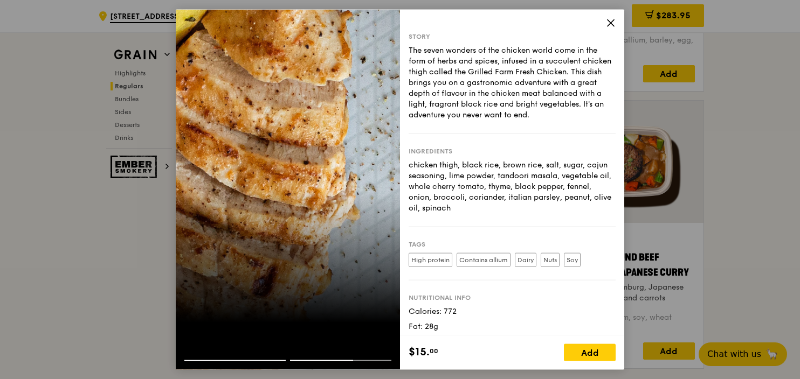
click at [611, 23] on icon at bounding box center [610, 23] width 6 height 6
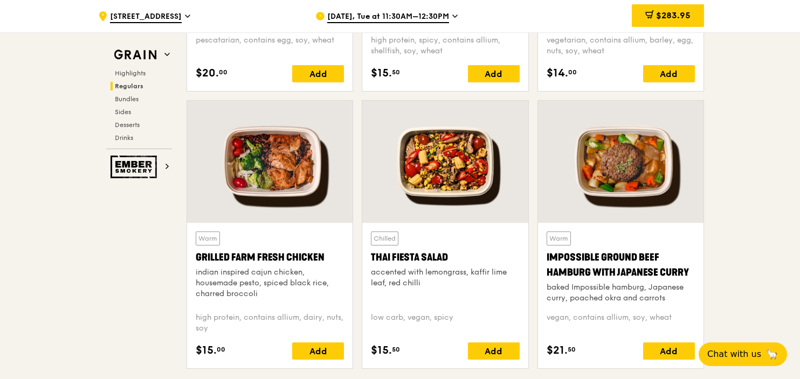
click at [472, 154] on div at bounding box center [444, 162] width 165 height 122
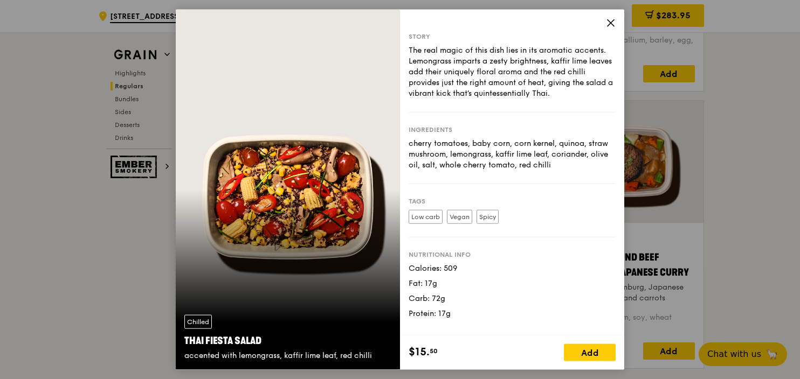
click at [607, 22] on icon at bounding box center [611, 23] width 10 height 10
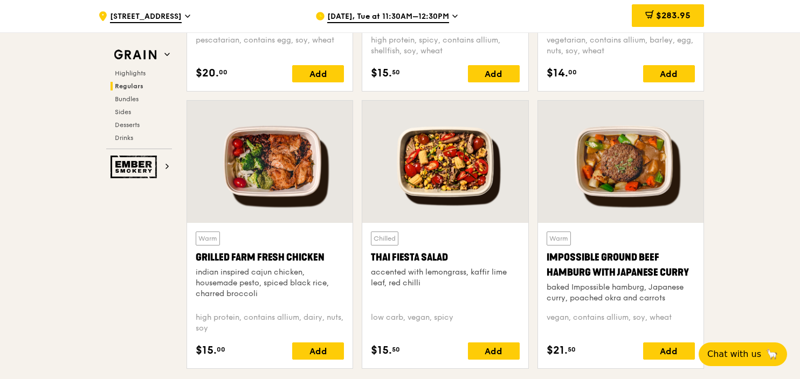
click at [650, 172] on div at bounding box center [620, 162] width 165 height 122
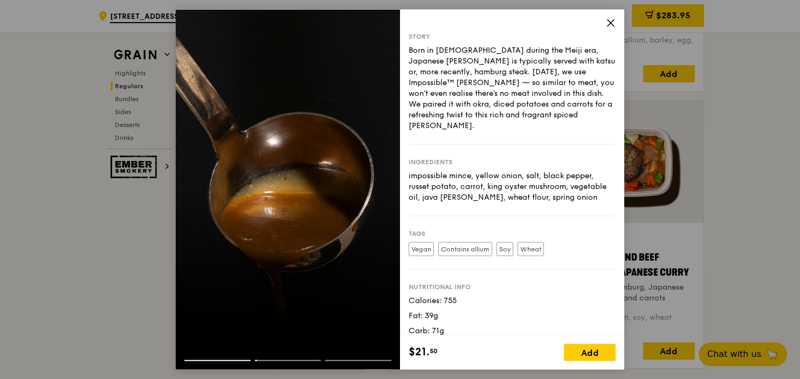
click at [611, 26] on icon at bounding box center [611, 23] width 10 height 10
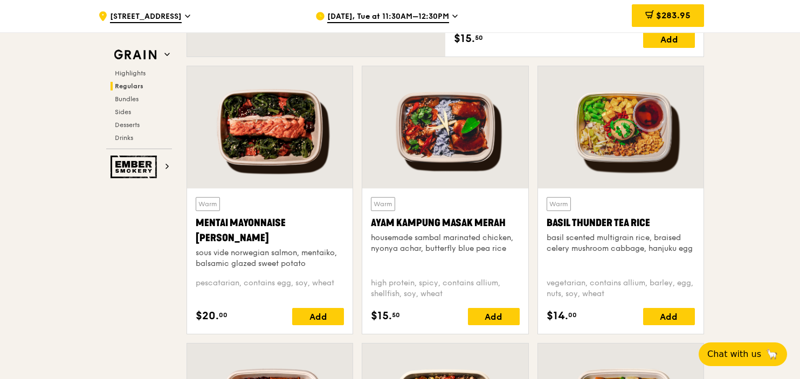
scroll to position [851, 0]
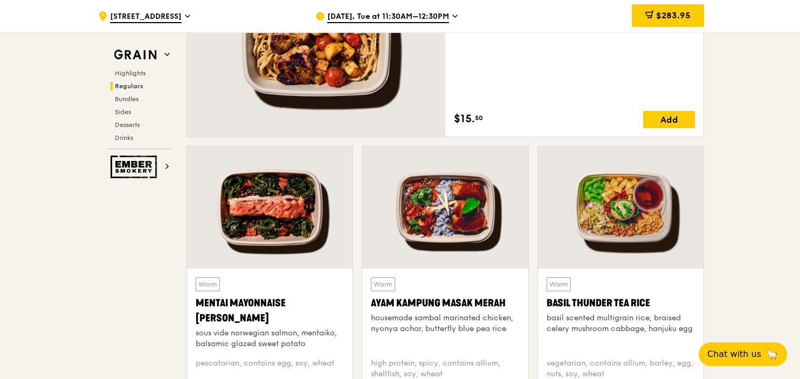
click at [280, 186] on div at bounding box center [269, 208] width 165 height 122
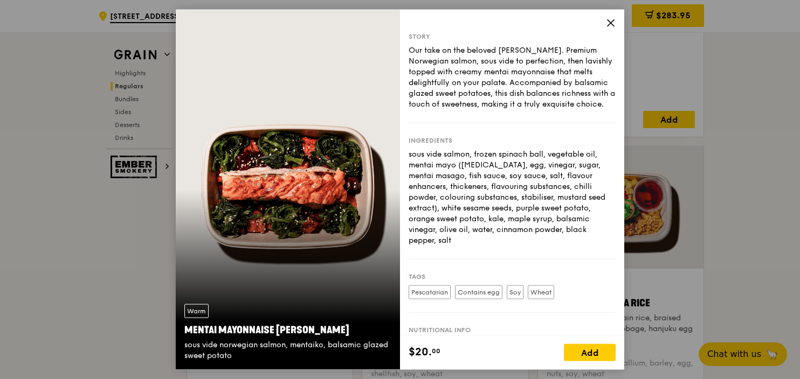
click at [612, 23] on icon at bounding box center [611, 23] width 10 height 10
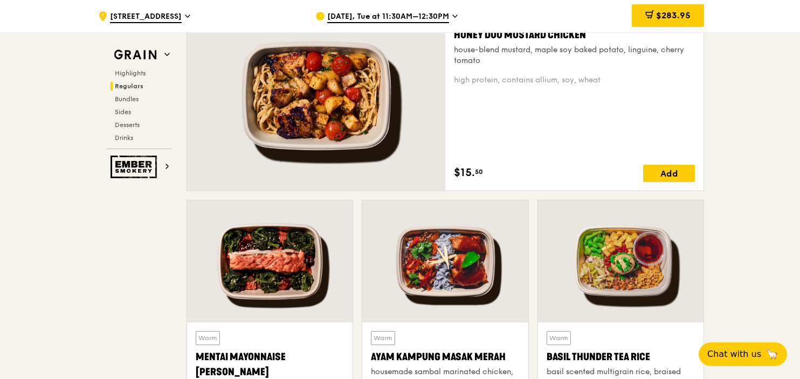
scroll to position [689, 0]
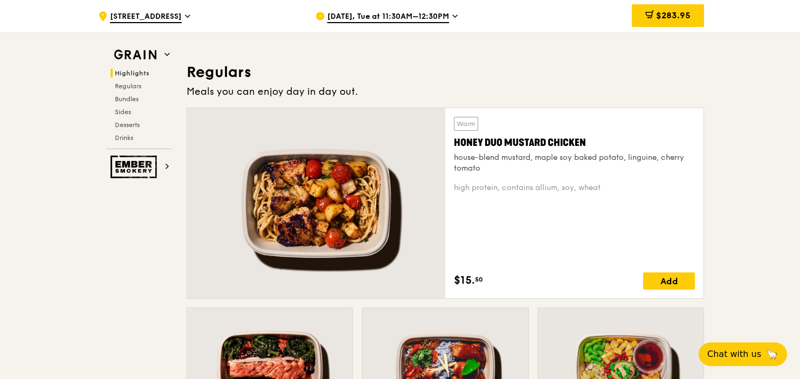
click at [377, 203] on div at bounding box center [316, 203] width 258 height 190
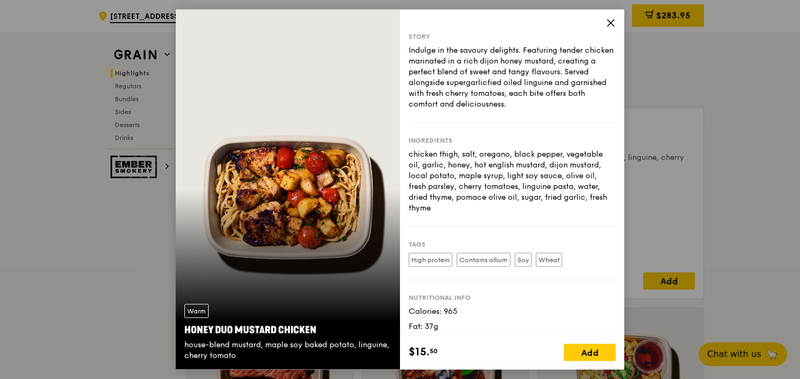
click at [610, 27] on icon at bounding box center [611, 23] width 10 height 10
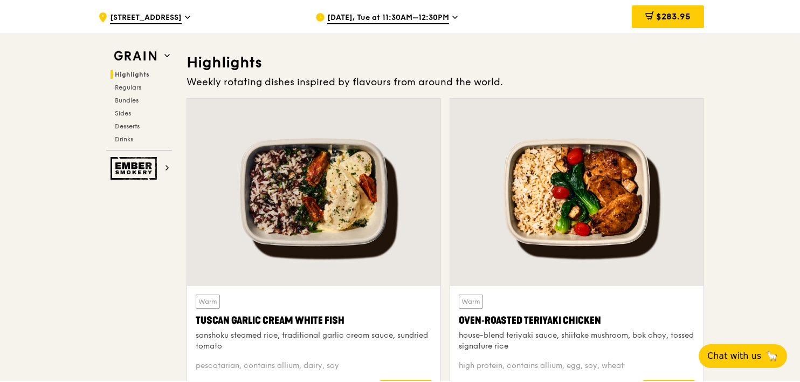
scroll to position [312, 0]
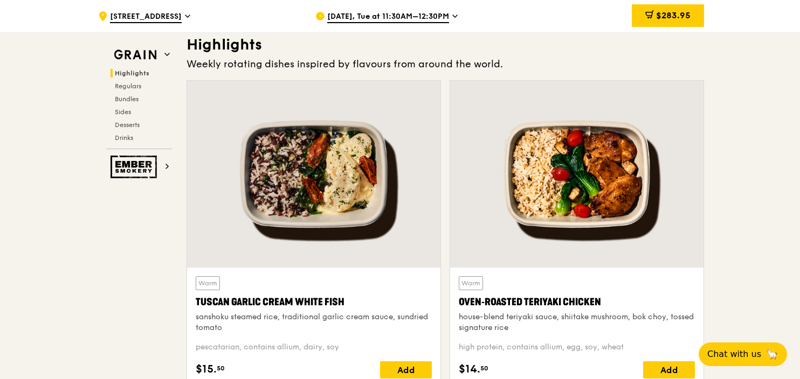
click at [334, 172] on div at bounding box center [313, 174] width 253 height 187
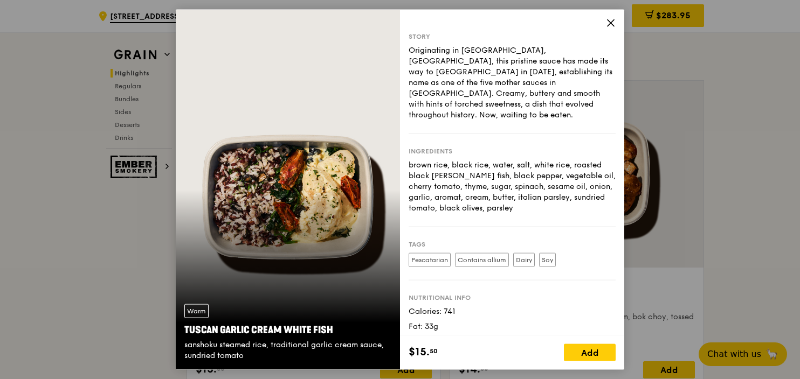
click at [607, 25] on icon at bounding box center [611, 23] width 10 height 10
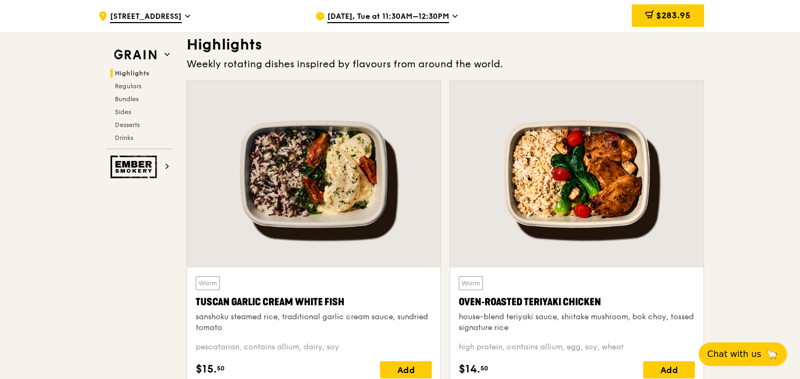
click at [675, 9] on div "$283.95" at bounding box center [668, 15] width 72 height 23
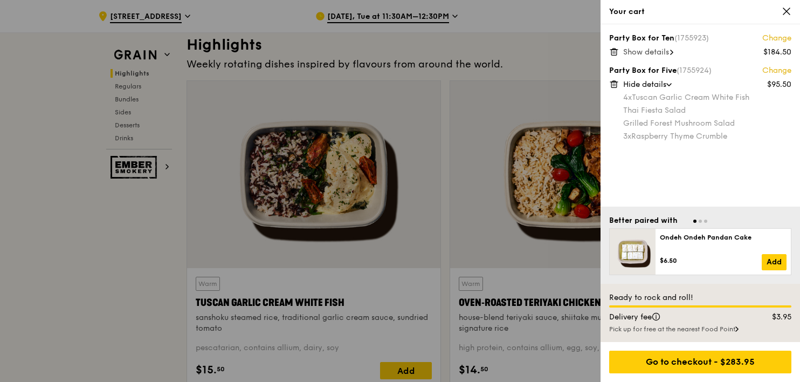
click at [667, 51] on span "Show details" at bounding box center [646, 51] width 46 height 9
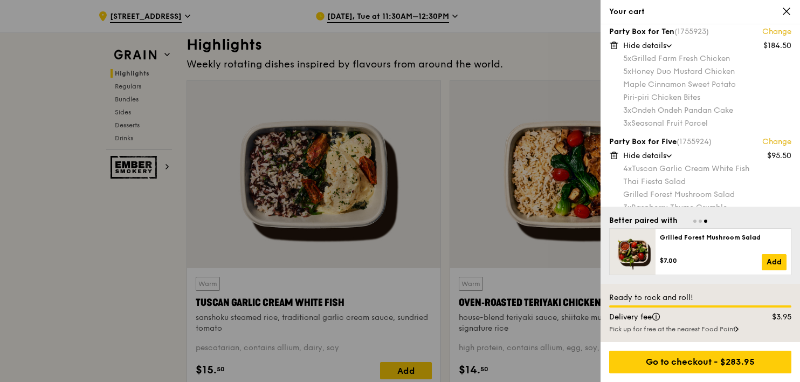
scroll to position [0, 0]
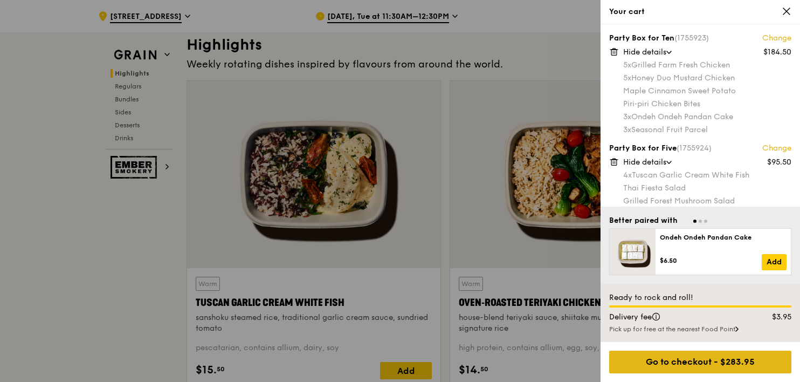
click at [731, 370] on div "Go to checkout - $283.95" at bounding box center [700, 361] width 182 height 23
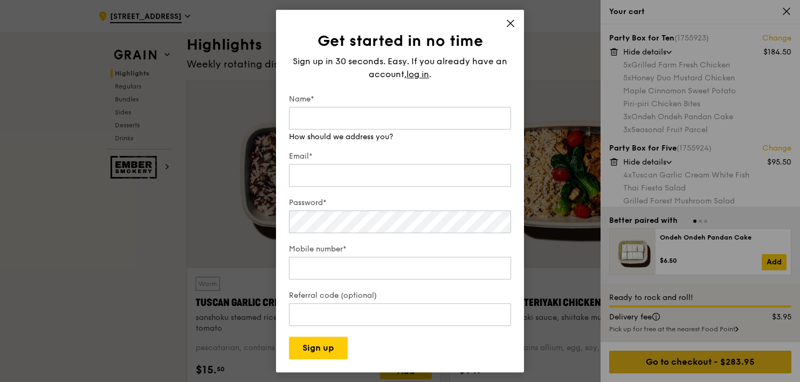
type input "[PERSON_NAME][EMAIL_ADDRESS][DOMAIN_NAME]"
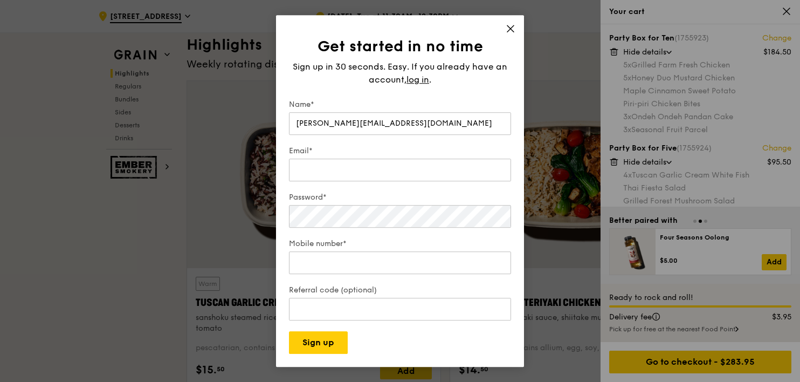
drag, startPoint x: 436, startPoint y: 126, endPoint x: 257, endPoint y: 121, distance: 178.5
click at [257, 121] on div "Get started in no time Sign up in 30 seconds. Easy. If you already have an acco…" at bounding box center [400, 191] width 800 height 382
click at [299, 182] on div "Email*" at bounding box center [400, 165] width 222 height 38
click at [303, 171] on input "Email*" at bounding box center [400, 169] width 222 height 23
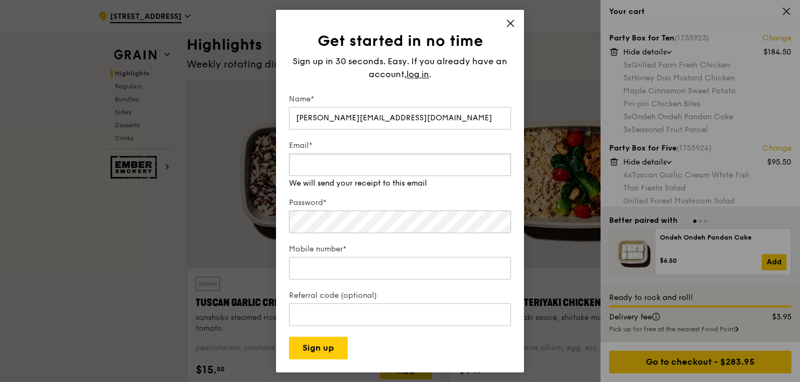
paste input "[PERSON_NAME][EMAIL_ADDRESS][DOMAIN_NAME]"
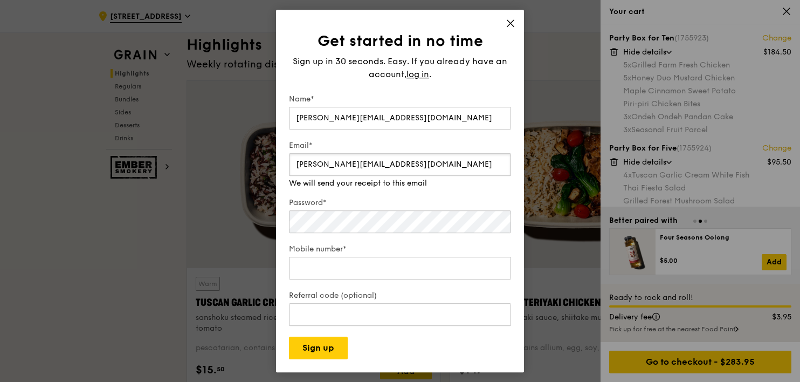
type input "[PERSON_NAME][EMAIL_ADDRESS][DOMAIN_NAME]"
type input "97932418"
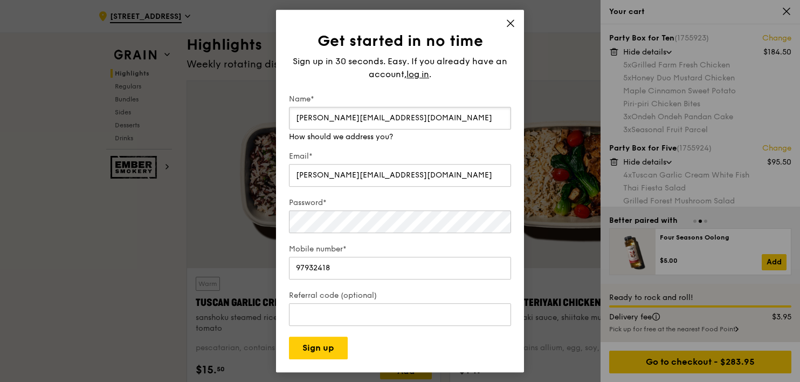
drag, startPoint x: 448, startPoint y: 117, endPoint x: 250, endPoint y: 106, distance: 198.1
click at [250, 106] on div "Get started in no time Sign up in 30 seconds. Easy. If you already have an acco…" at bounding box center [400, 191] width 800 height 382
type input "[PERSON_NAME]"
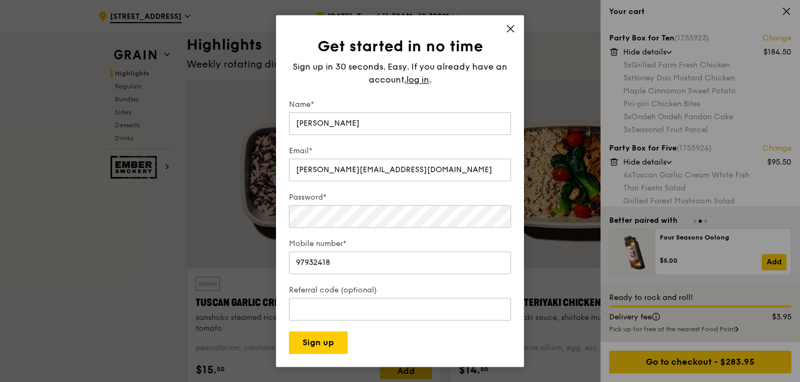
click at [497, 84] on div "Get started in no time Sign up in 30 seconds. Easy. If you already have an acco…" at bounding box center [400, 195] width 222 height 317
click at [512, 31] on icon at bounding box center [510, 28] width 6 height 6
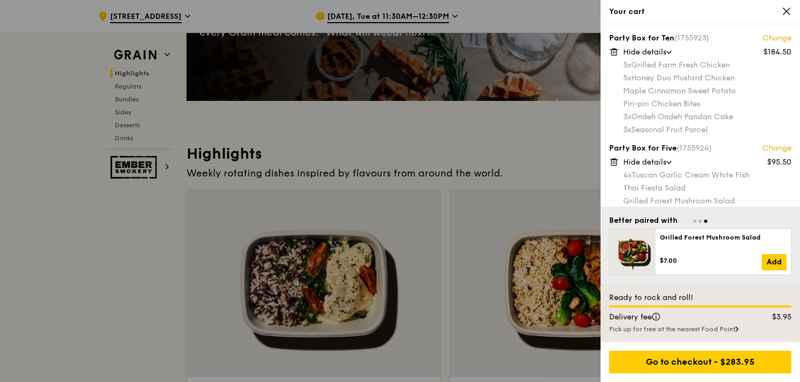
scroll to position [204, 0]
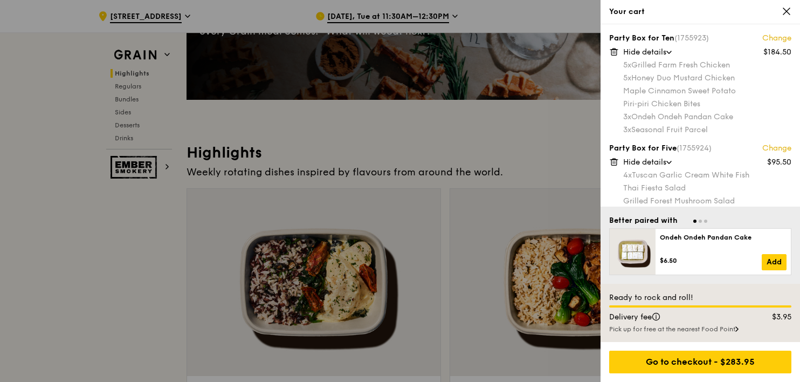
click at [782, 11] on icon at bounding box center [787, 11] width 10 height 10
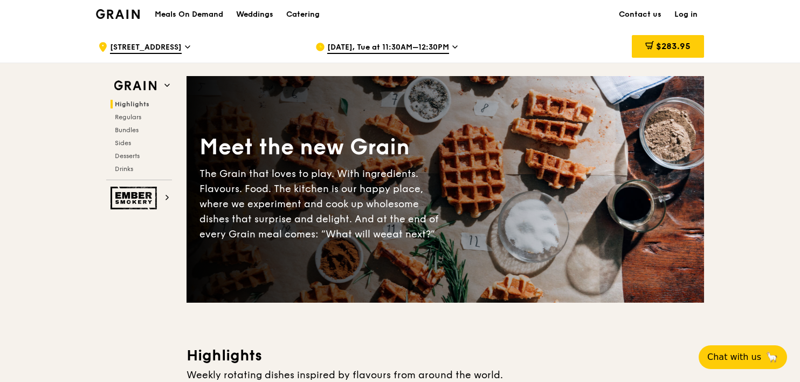
scroll to position [0, 0]
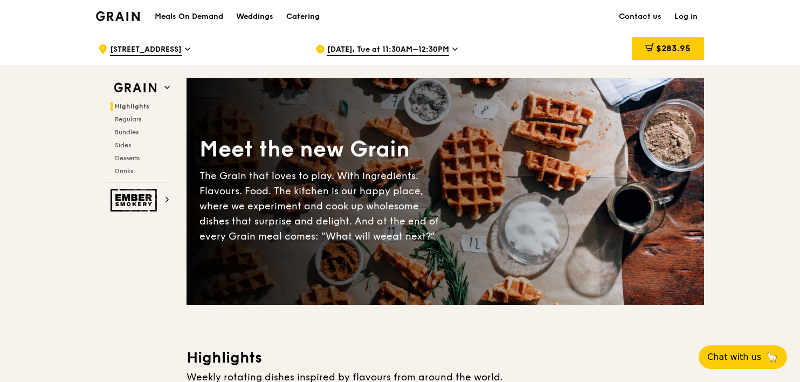
click at [687, 15] on link "Log in" at bounding box center [686, 17] width 36 height 32
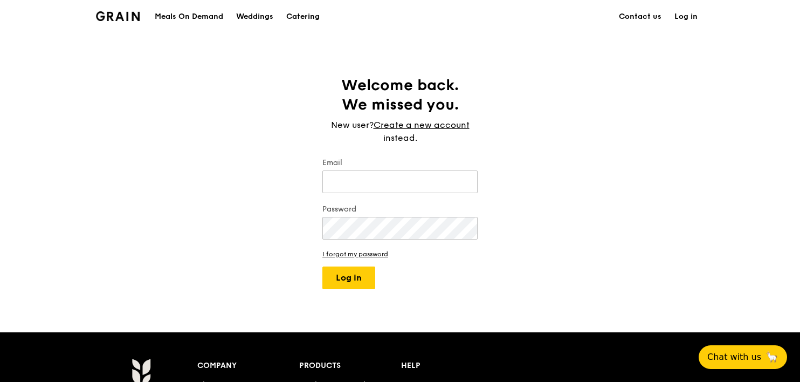
type input "[PERSON_NAME][EMAIL_ADDRESS][DOMAIN_NAME]"
click at [356, 285] on button "Log in" at bounding box center [348, 277] width 53 height 23
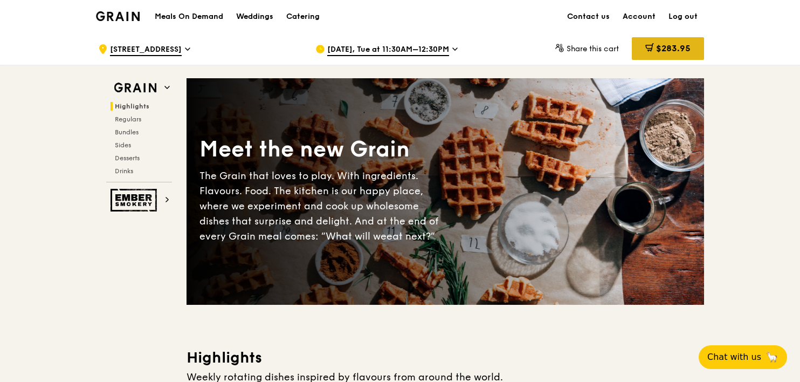
click at [667, 47] on span "$283.95" at bounding box center [673, 48] width 34 height 10
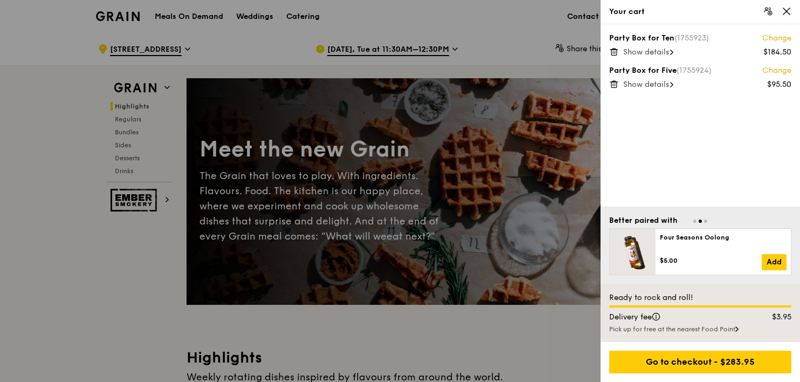
click at [651, 56] on span "Show details" at bounding box center [646, 51] width 46 height 9
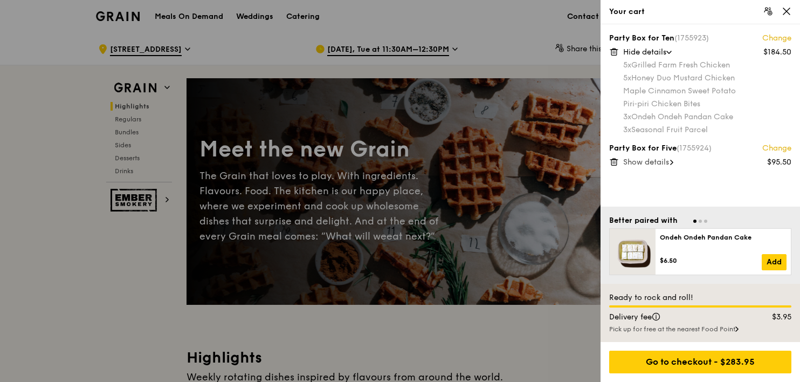
click at [237, 64] on div at bounding box center [400, 191] width 800 height 382
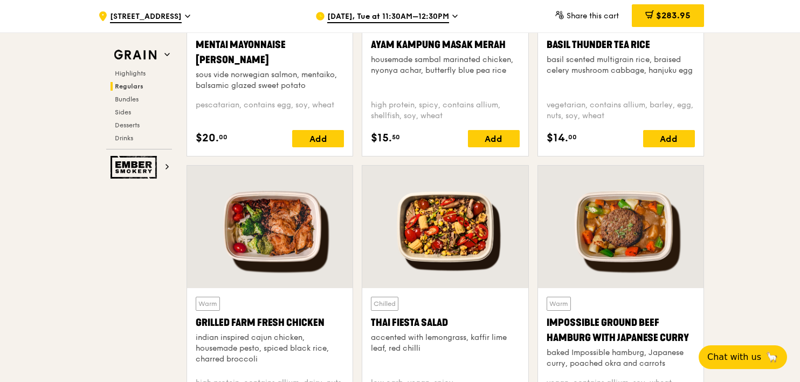
scroll to position [1132, 0]
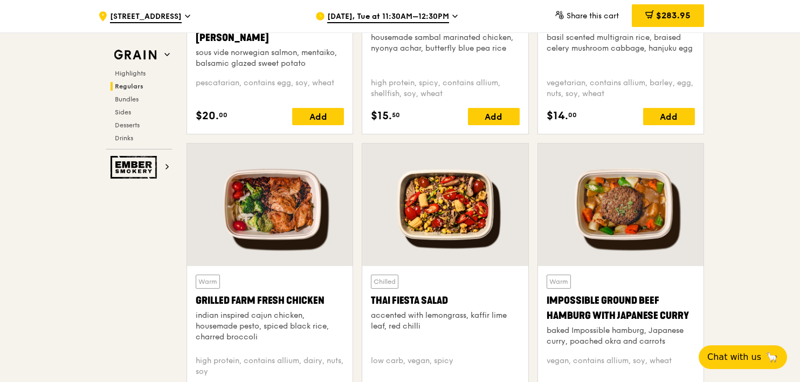
click at [268, 235] on div at bounding box center [269, 204] width 165 height 122
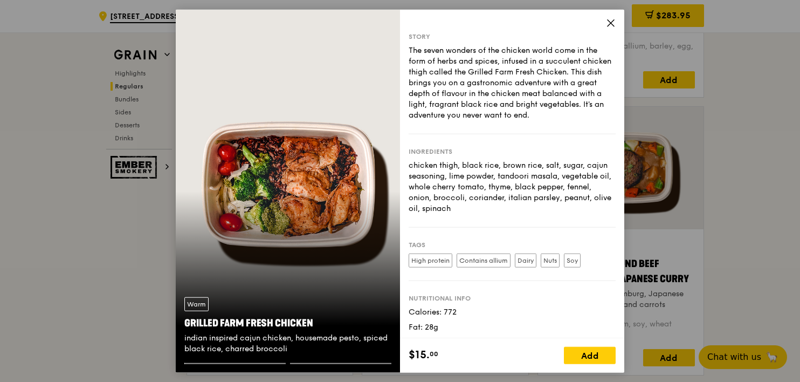
scroll to position [1186, 0]
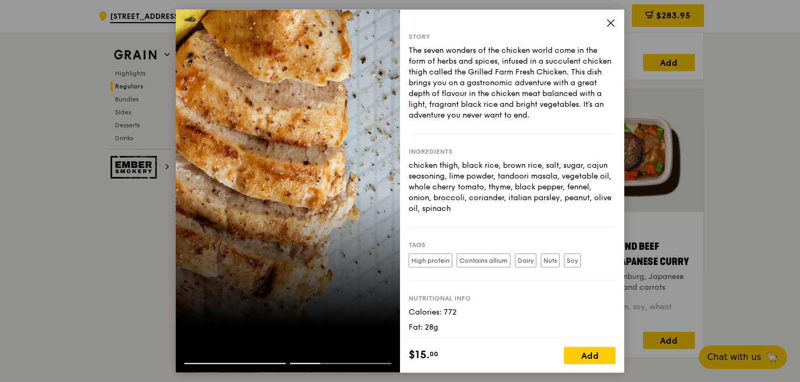
click at [610, 24] on icon at bounding box center [610, 23] width 6 height 6
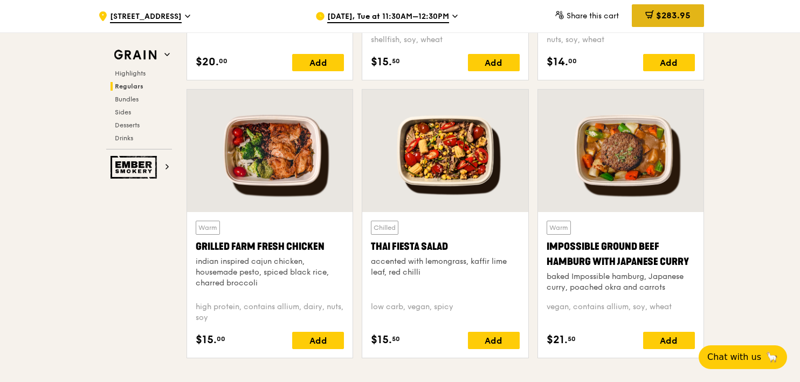
click at [676, 14] on span "$283.95" at bounding box center [673, 15] width 34 height 10
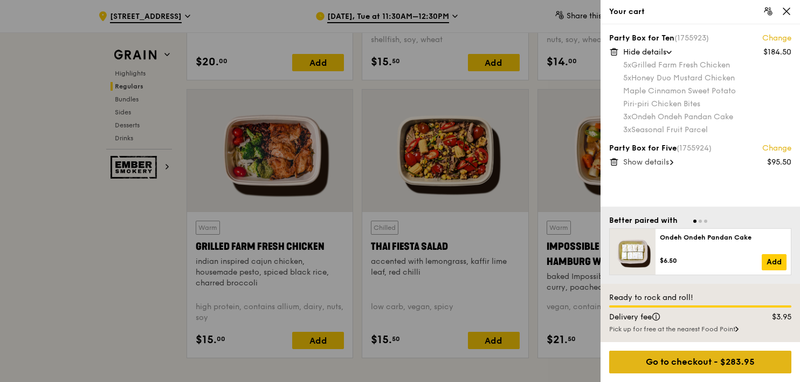
click at [709, 354] on div "Go to checkout - $283.95" at bounding box center [700, 361] width 182 height 23
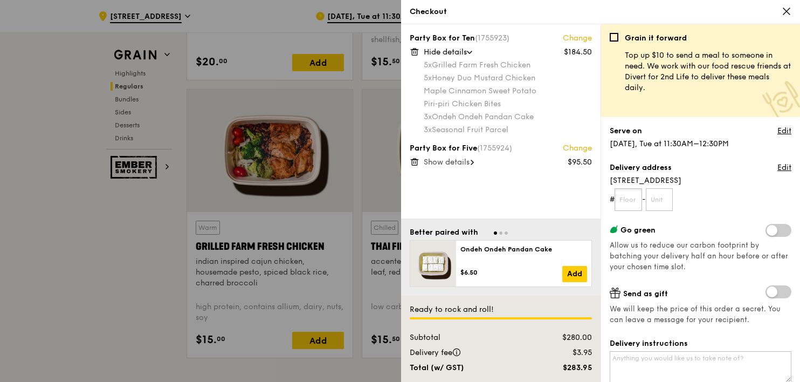
click at [625, 201] on input "text" at bounding box center [628, 199] width 27 height 23
type input "04"
click at [668, 203] on input "text" at bounding box center [659, 199] width 27 height 23
type input "00"
click at [715, 193] on form "# 04 - 00" at bounding box center [701, 199] width 182 height 23
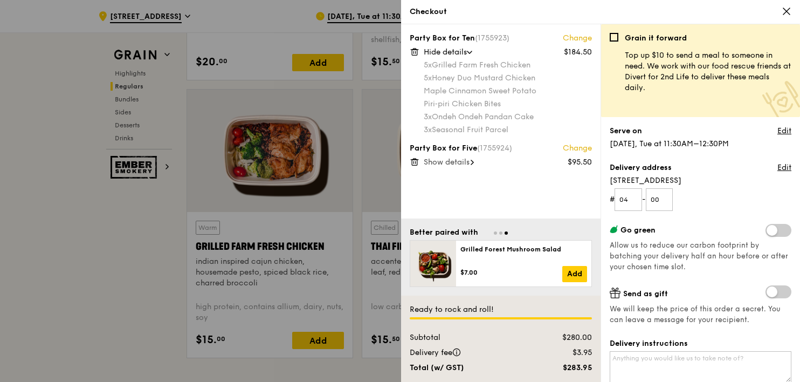
scroll to position [54, 0]
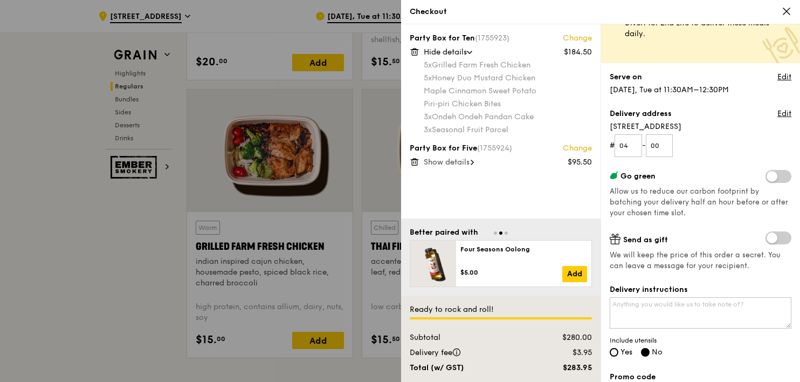
click at [765, 176] on span at bounding box center [778, 176] width 26 height 13
click at [768, 177] on input "checkbox" at bounding box center [768, 177] width 0 height 0
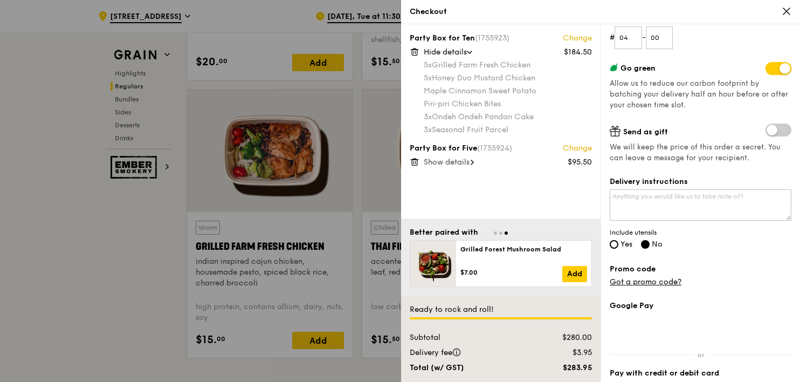
scroll to position [108, 0]
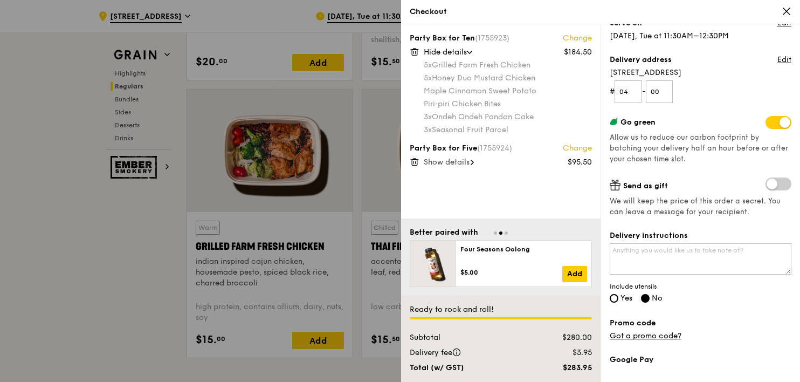
click at [773, 125] on span at bounding box center [778, 122] width 26 height 13
click at [768, 123] on input "checkbox" at bounding box center [768, 123] width 0 height 0
click at [618, 298] on input "Yes" at bounding box center [614, 298] width 9 height 9
radio input "true"
radio input "false"
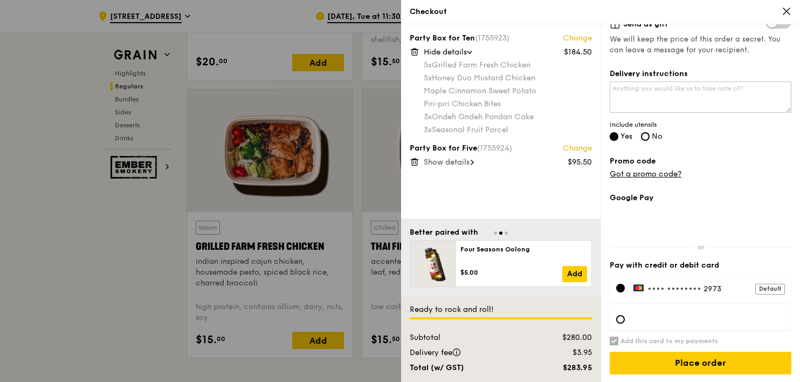
scroll to position [270, 0]
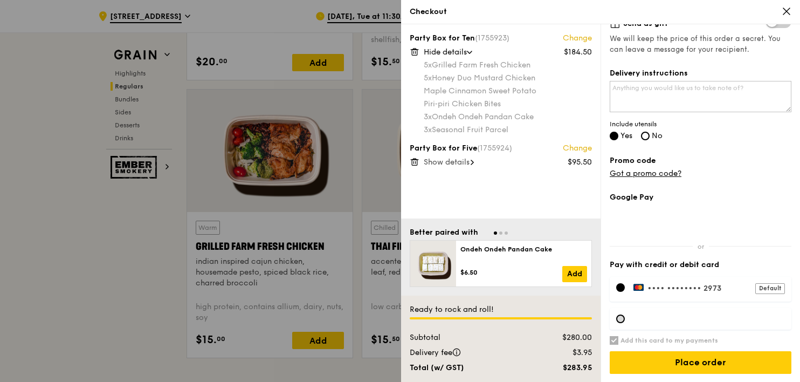
click at [618, 320] on div at bounding box center [620, 318] width 9 height 9
click at [678, 340] on h6 "Add this card to my payments" at bounding box center [669, 340] width 98 height 9
click at [618, 340] on input "Add this card to my payments" at bounding box center [614, 340] width 9 height 9
click at [621, 287] on div at bounding box center [620, 287] width 9 height 9
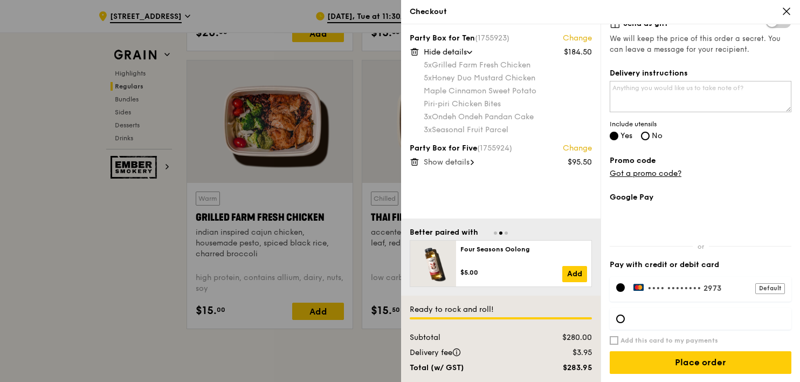
scroll to position [1240, 0]
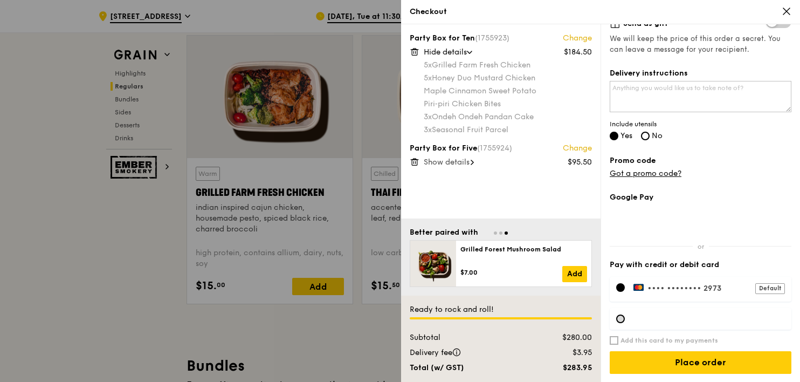
click at [622, 321] on div at bounding box center [620, 318] width 9 height 9
click at [622, 320] on div at bounding box center [620, 318] width 9 height 9
click at [613, 336] on input "Add this card to my payments" at bounding box center [614, 340] width 9 height 9
checkbox input "true"
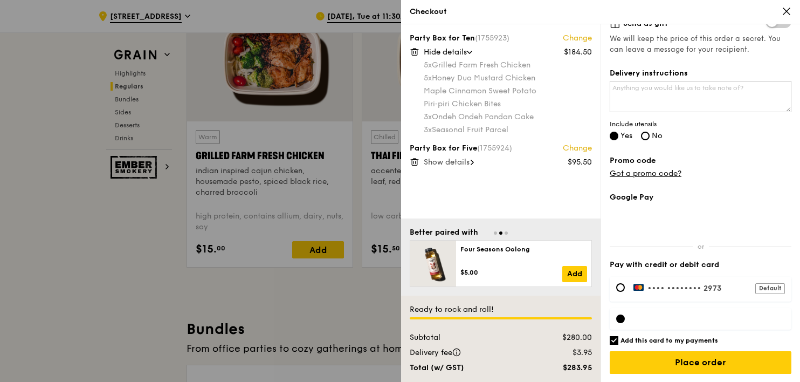
scroll to position [1294, 0]
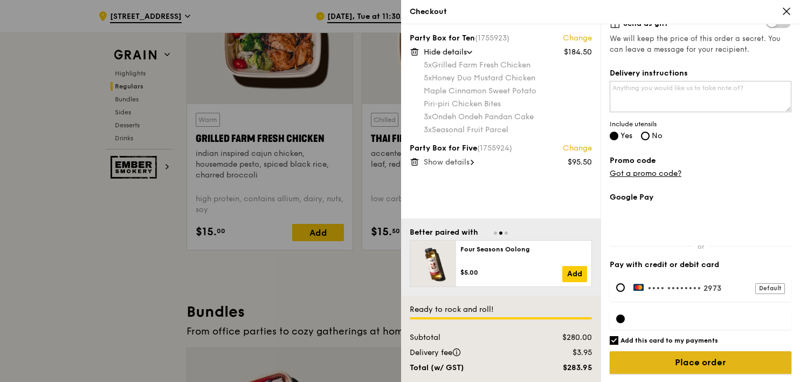
click at [692, 360] on input "Place order" at bounding box center [701, 362] width 182 height 23
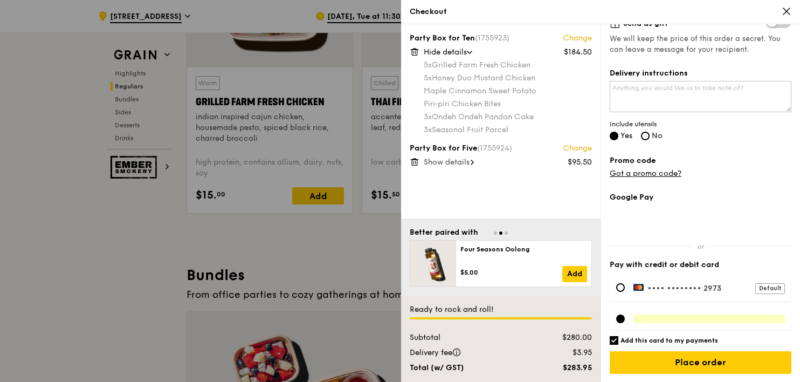
scroll to position [1348, 0]
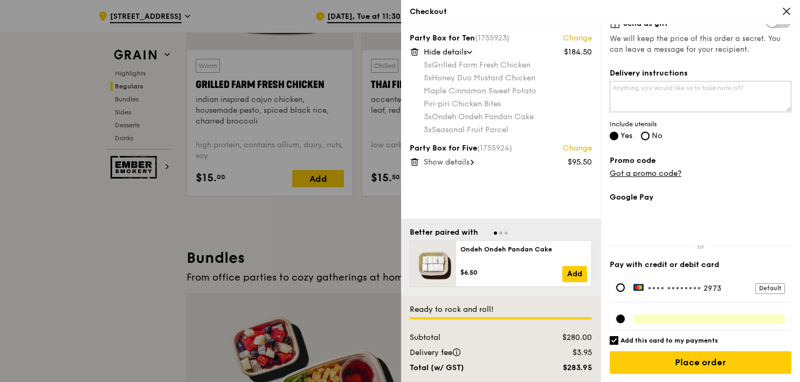
click at [769, 286] on div "Default" at bounding box center [770, 288] width 30 height 11
click at [784, 343] on div "Grain it forward Top up $10 to send a meal to someone in need. We work with our…" at bounding box center [699, 202] width 199 height 357
click at [439, 163] on span "Show details" at bounding box center [447, 161] width 46 height 9
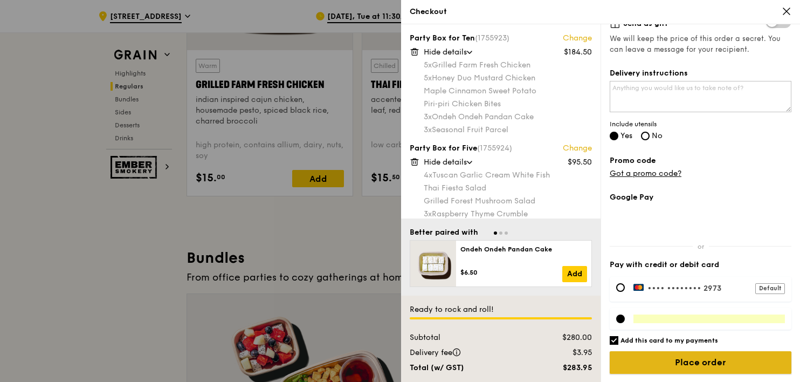
click at [714, 363] on input "Place order" at bounding box center [701, 362] width 182 height 23
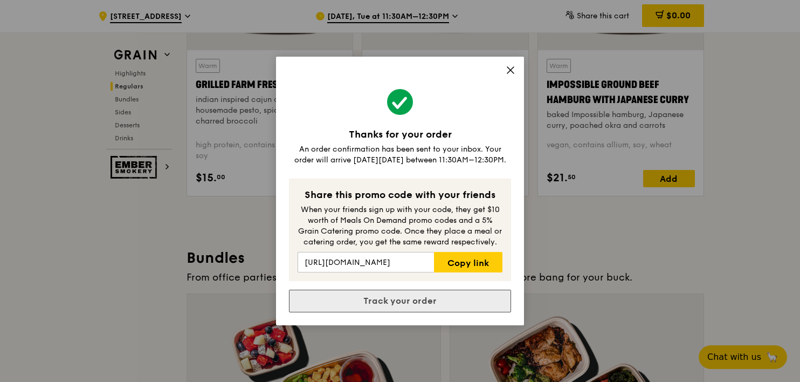
click at [418, 298] on link "Track your order" at bounding box center [400, 300] width 222 height 23
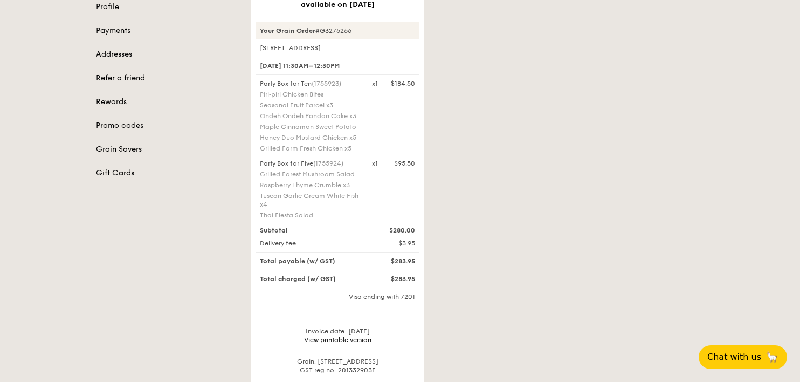
scroll to position [162, 0]
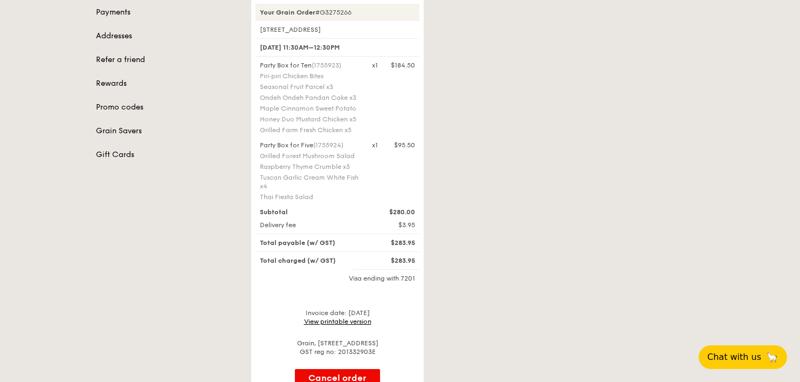
click at [323, 315] on div "Invoice date: [DATE] View printable version" at bounding box center [338, 316] width 164 height 17
click at [323, 318] on link "View printable version" at bounding box center [337, 321] width 67 height 8
